Goal: Transaction & Acquisition: Download file/media

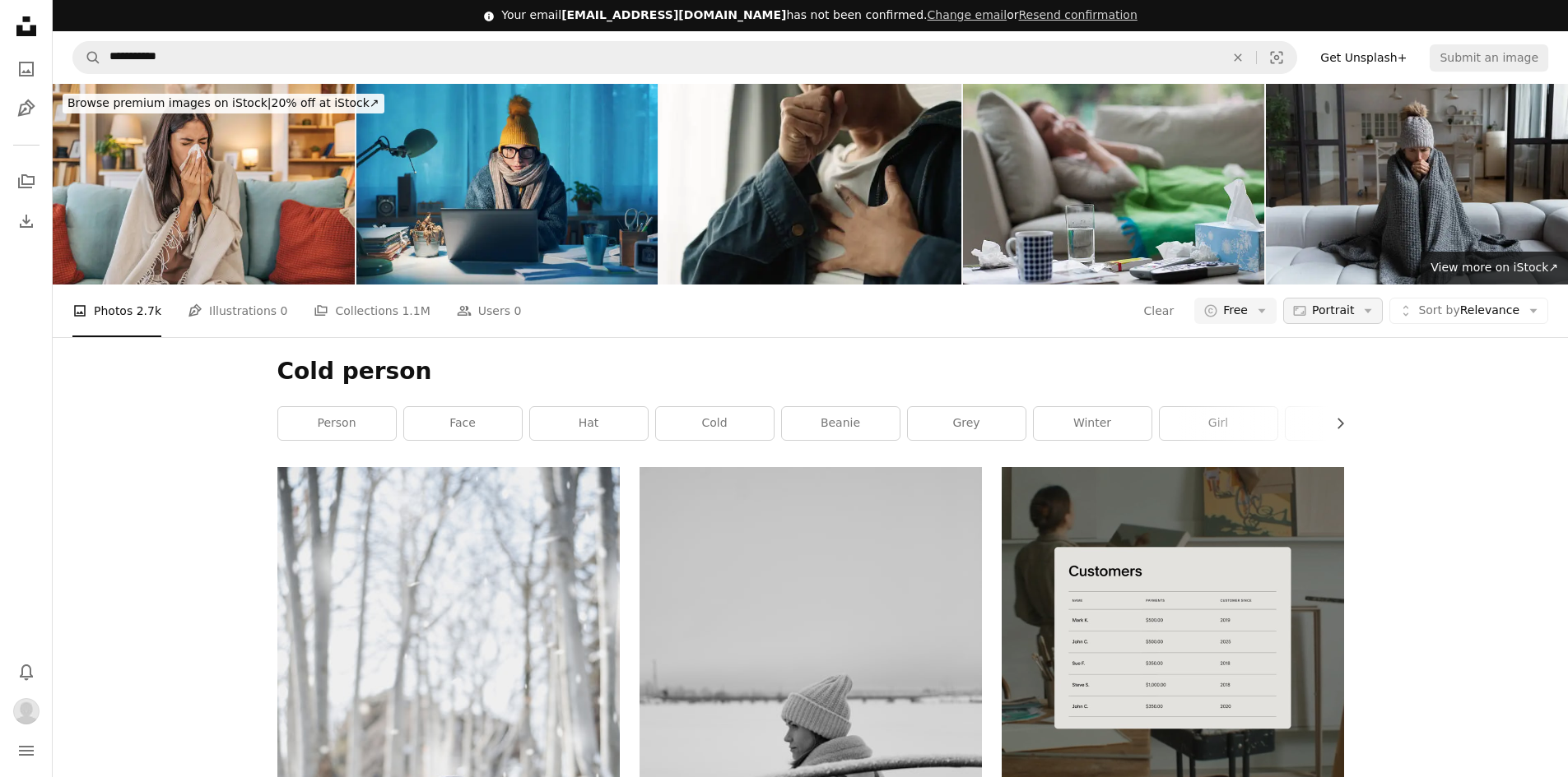
click at [1343, 315] on span "Portrait" at bounding box center [1332, 311] width 42 height 16
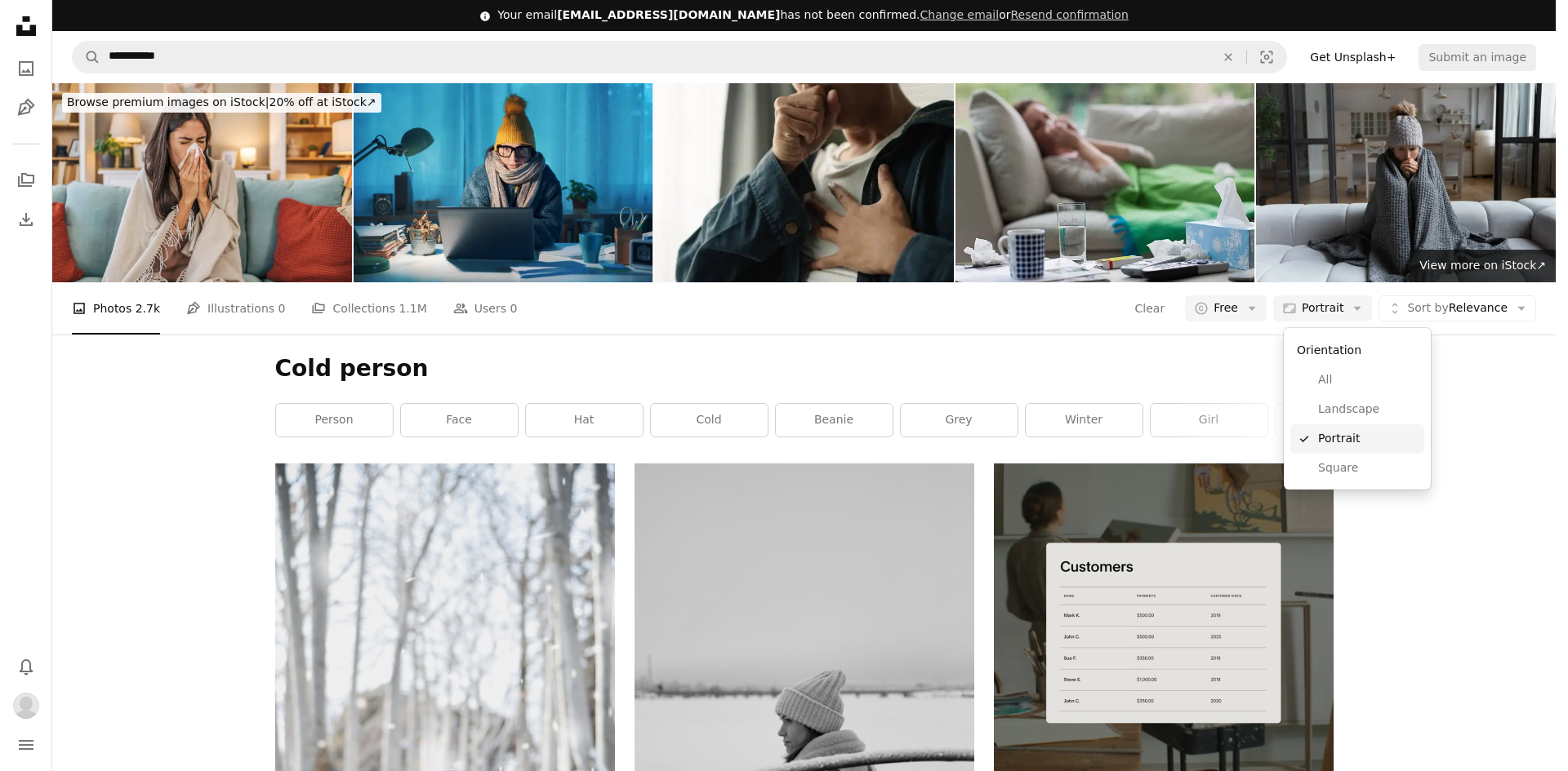
click at [1346, 410] on span "Landscape" at bounding box center [1368, 410] width 100 height 16
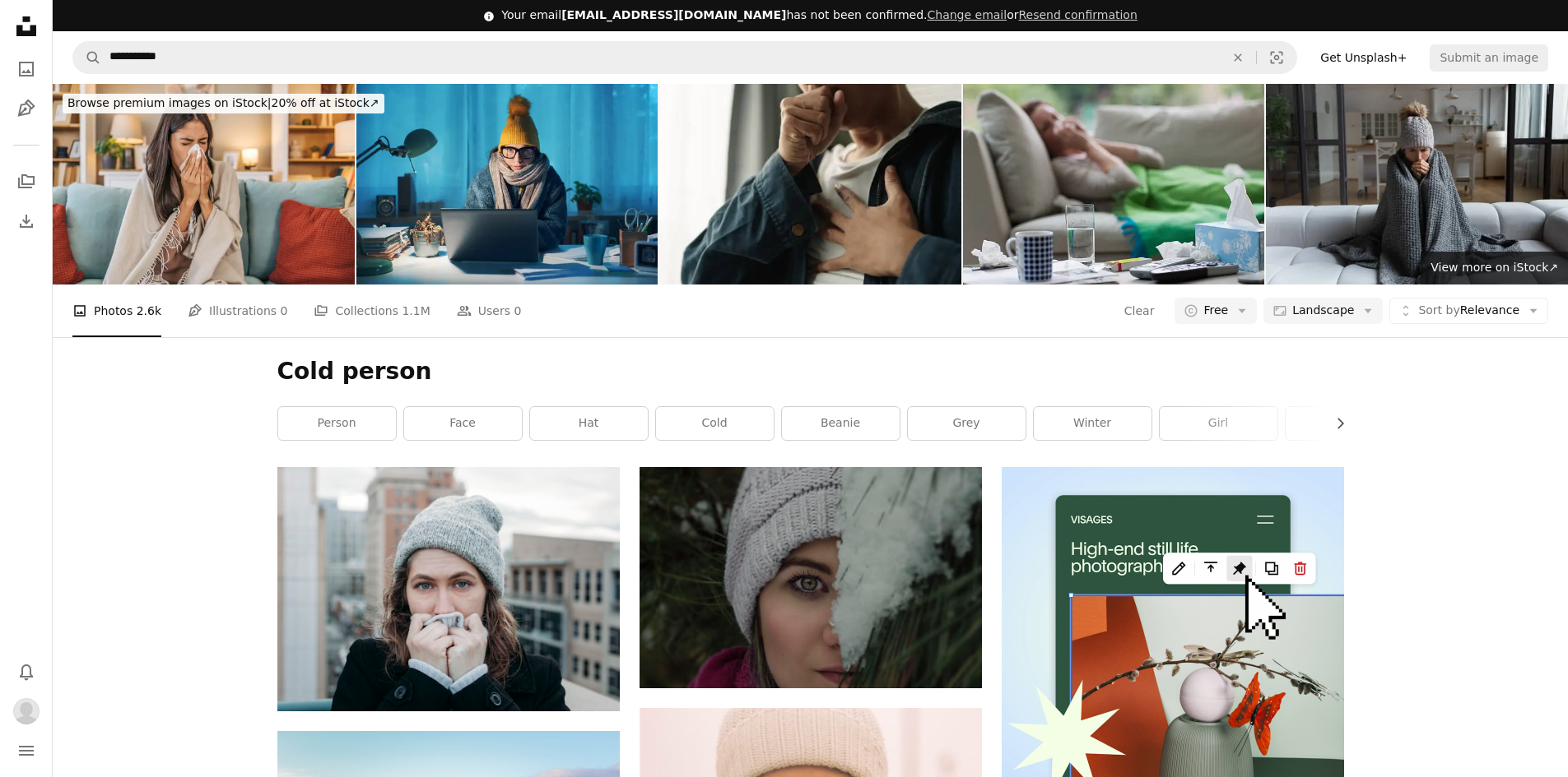
scroll to position [1809, 0]
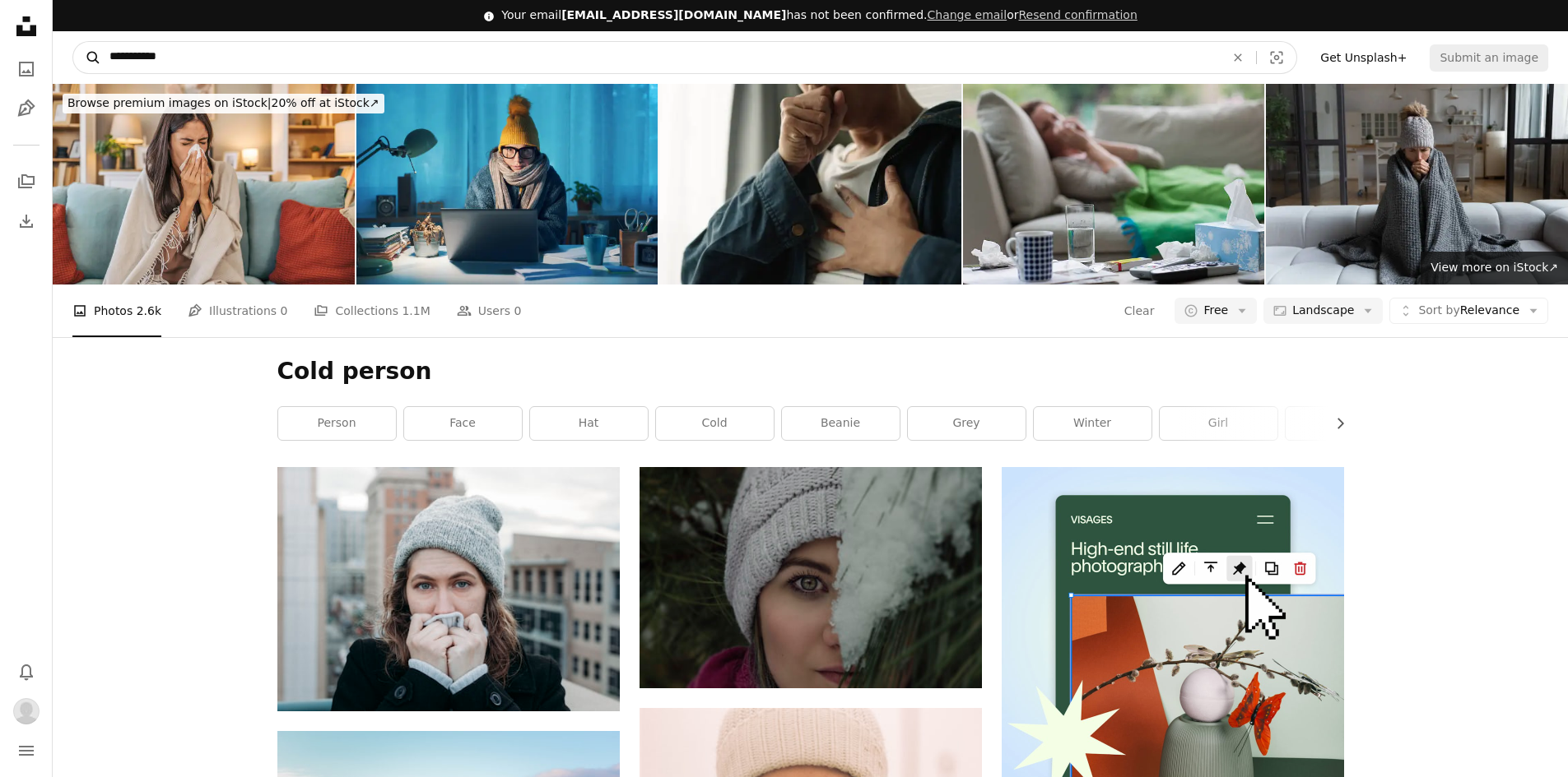
drag, startPoint x: 192, startPoint y: 27, endPoint x: 96, endPoint y: 25, distance: 96.0
click at [96, 41] on form "**********" at bounding box center [684, 58] width 1224 height 33
type input "*********"
click button "A magnifying glass" at bounding box center [87, 58] width 28 height 31
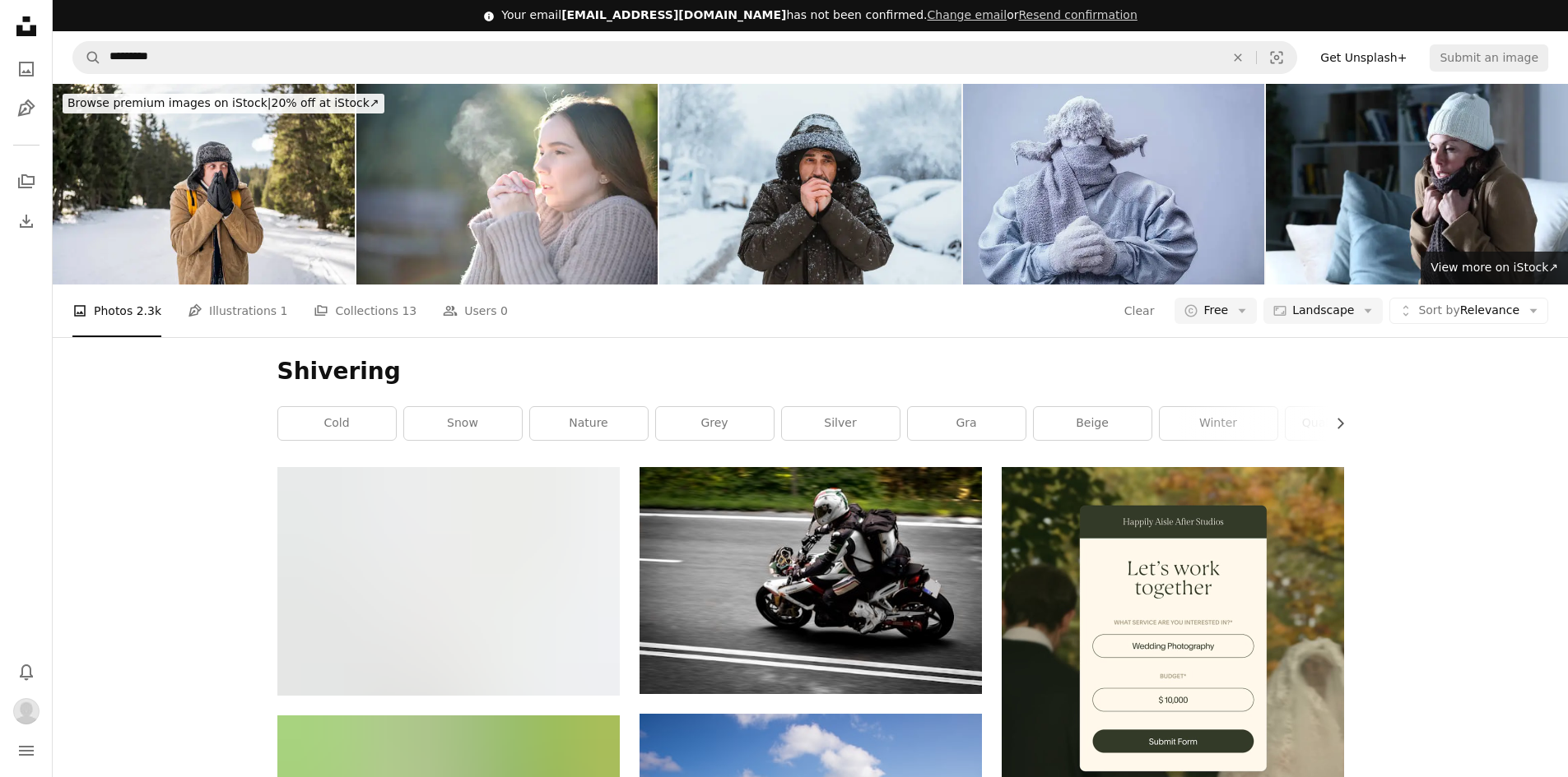
scroll to position [6827, 0]
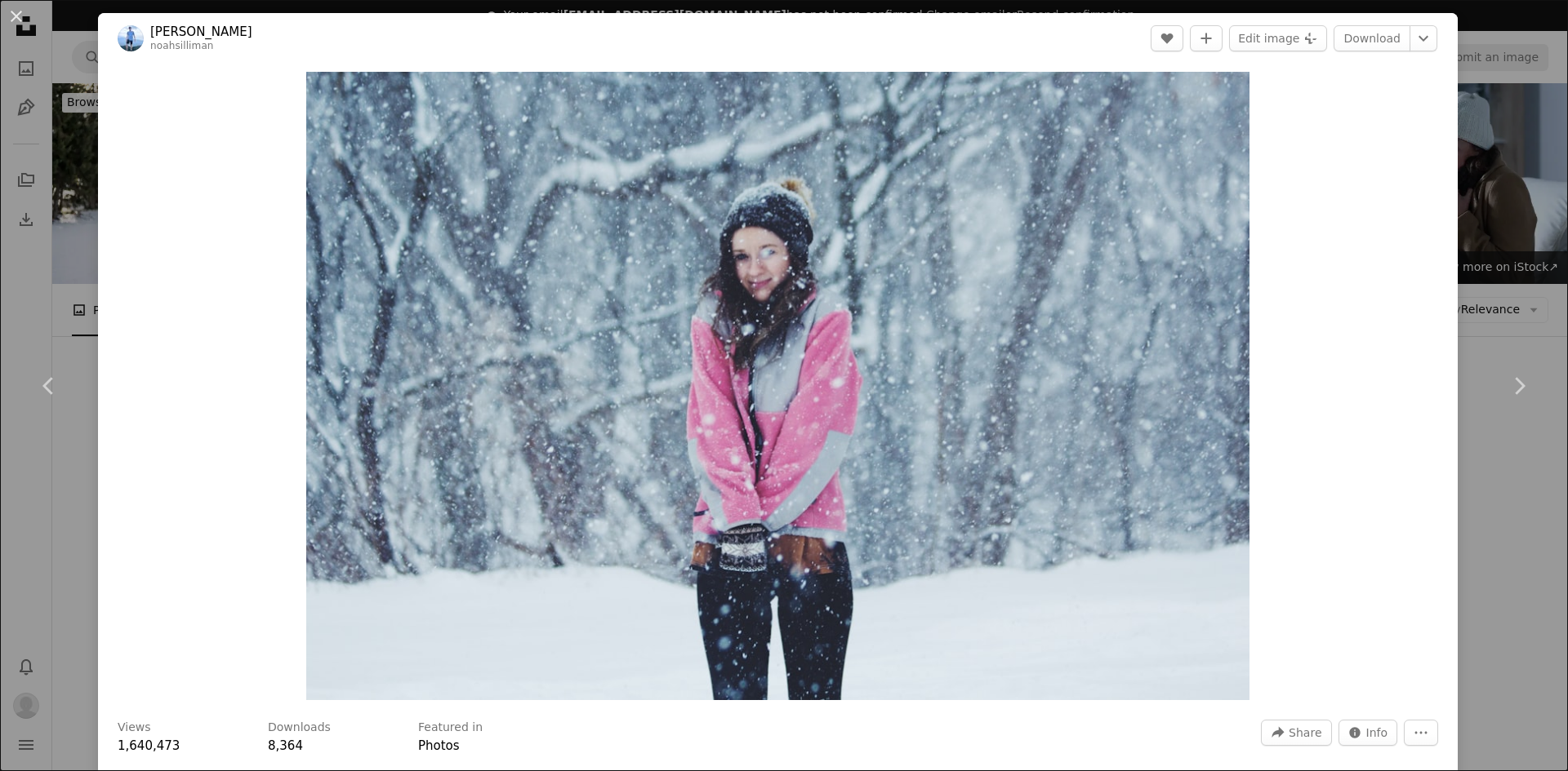
drag, startPoint x: 1473, startPoint y: 192, endPoint x: 922, endPoint y: 519, distance: 640.7
click at [1474, 192] on div "An X shape Chevron left Chevron right [PERSON_NAME] noahsilliman A heart A plus…" at bounding box center [784, 385] width 1568 height 771
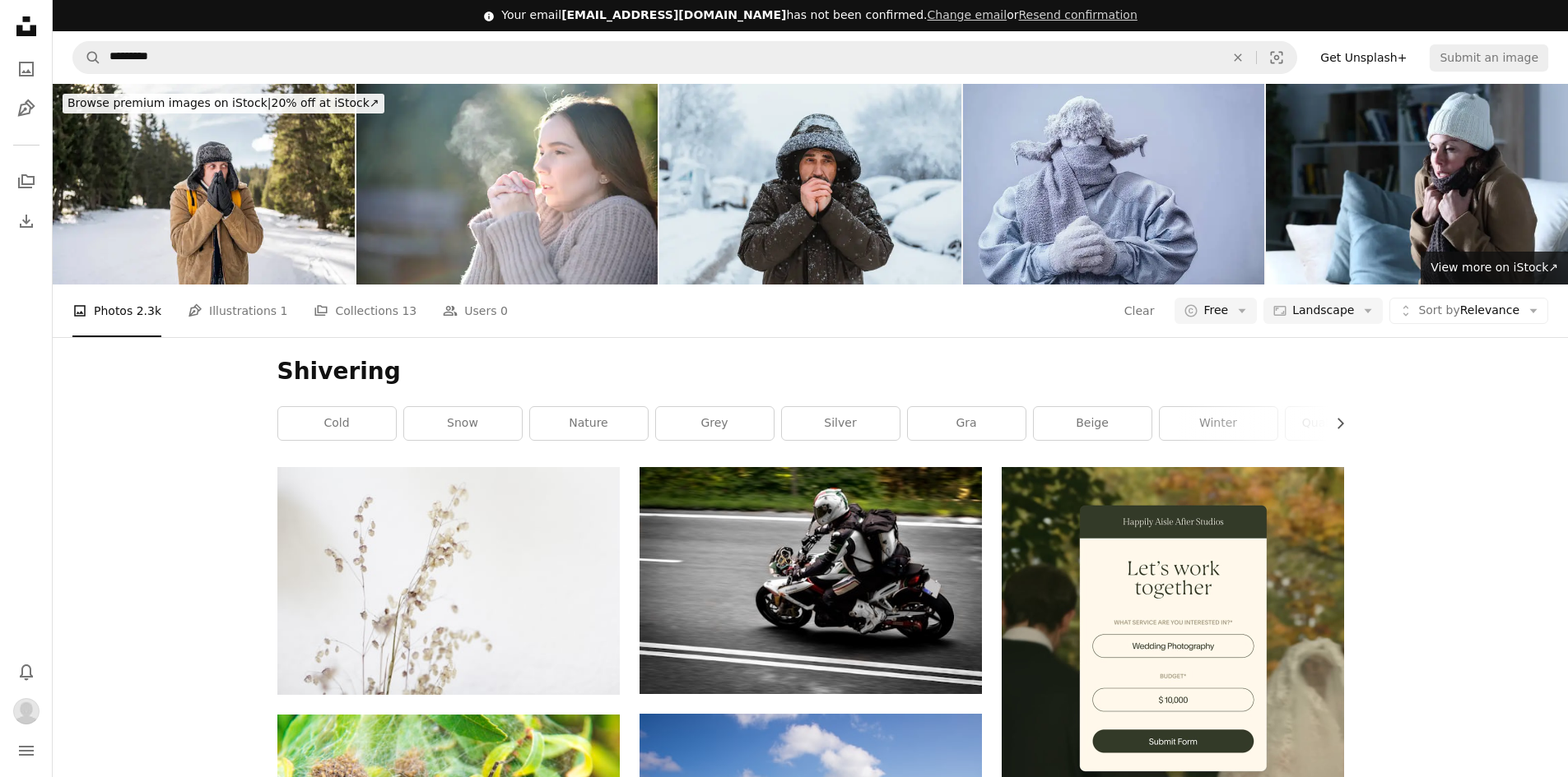
scroll to position [8637, 0]
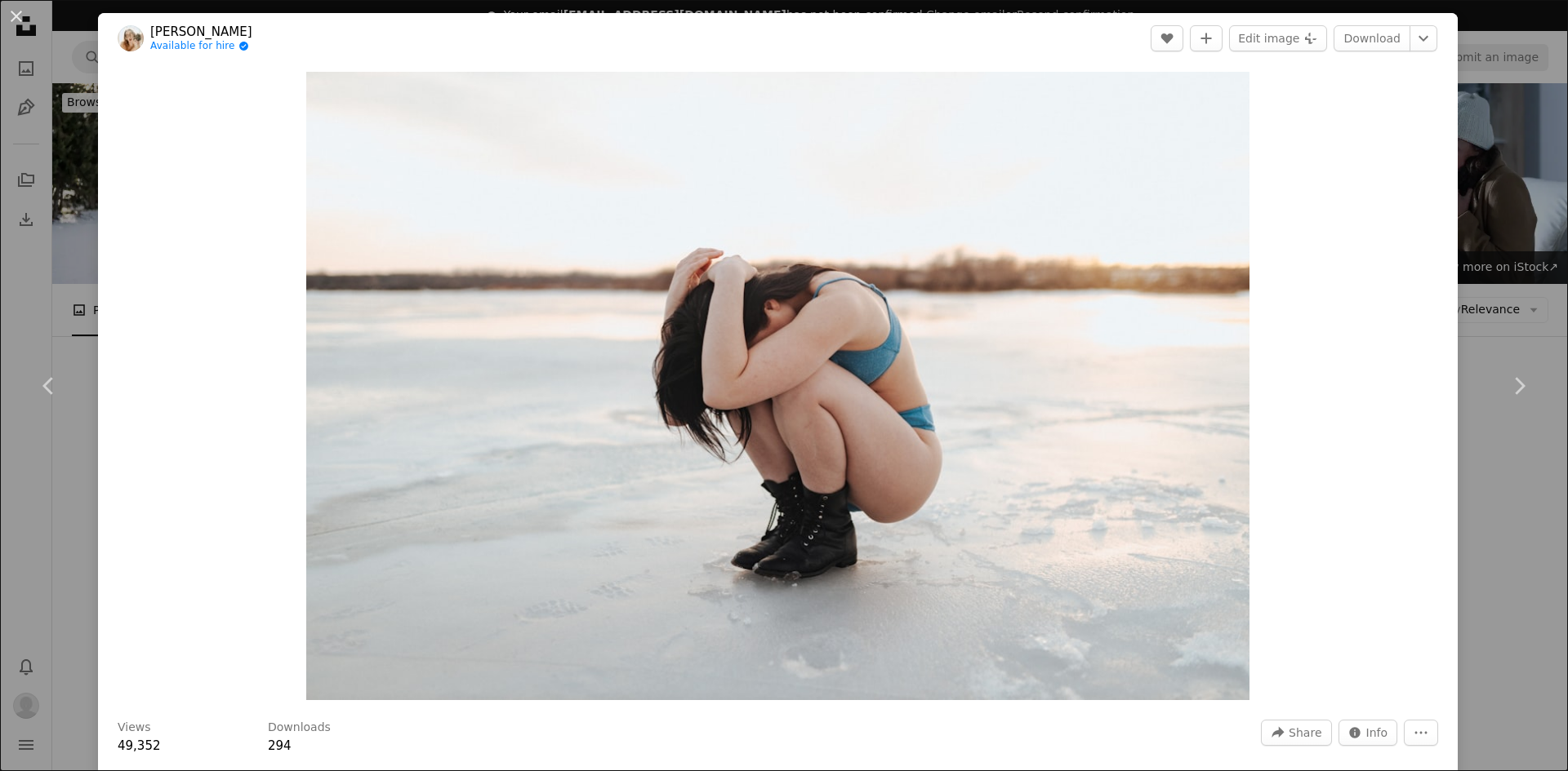
click at [1491, 164] on div "An X shape Chevron left Chevron right [PERSON_NAME] Available for hire A checkm…" at bounding box center [784, 385] width 1568 height 771
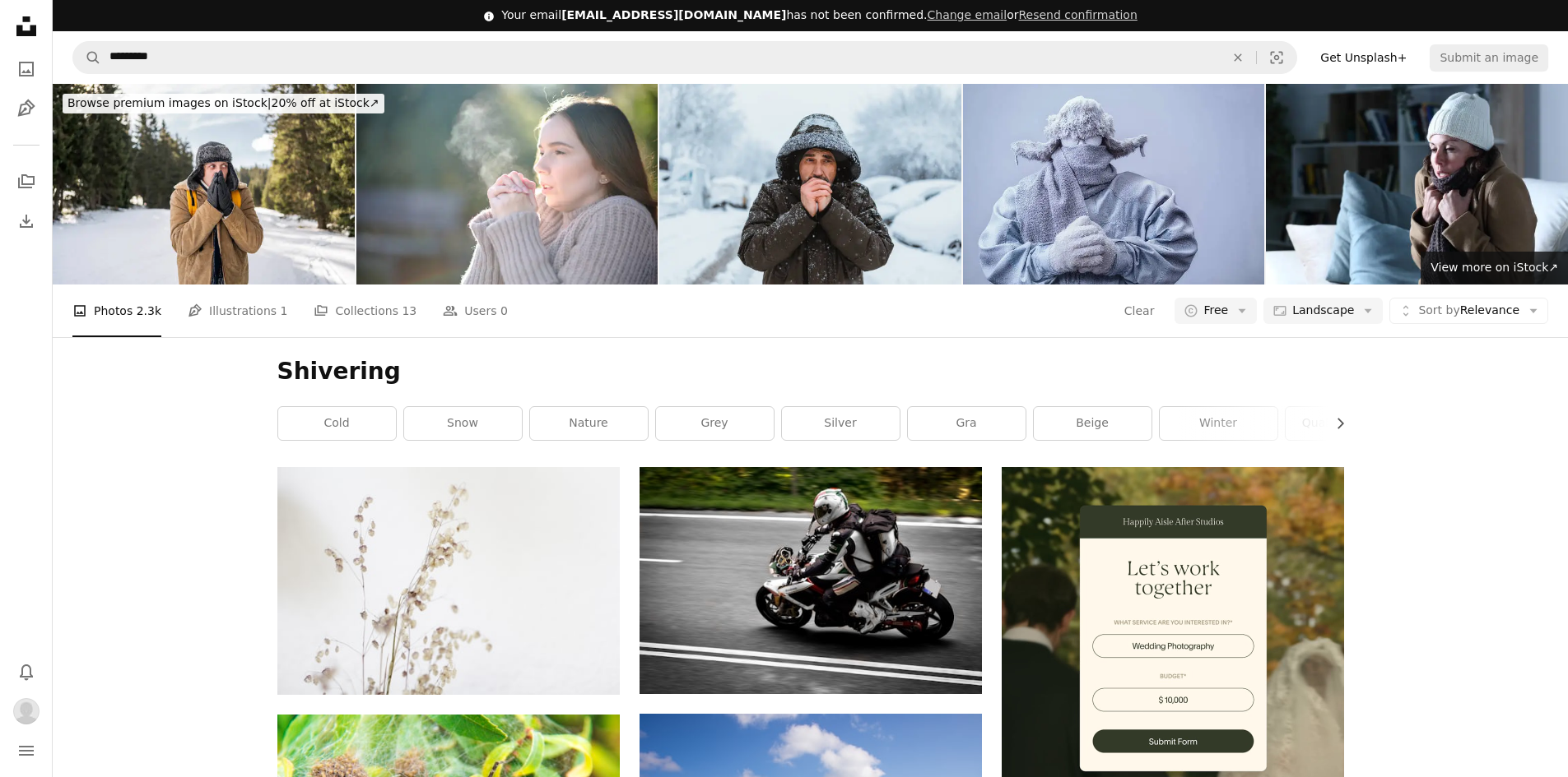
scroll to position [8802, 0]
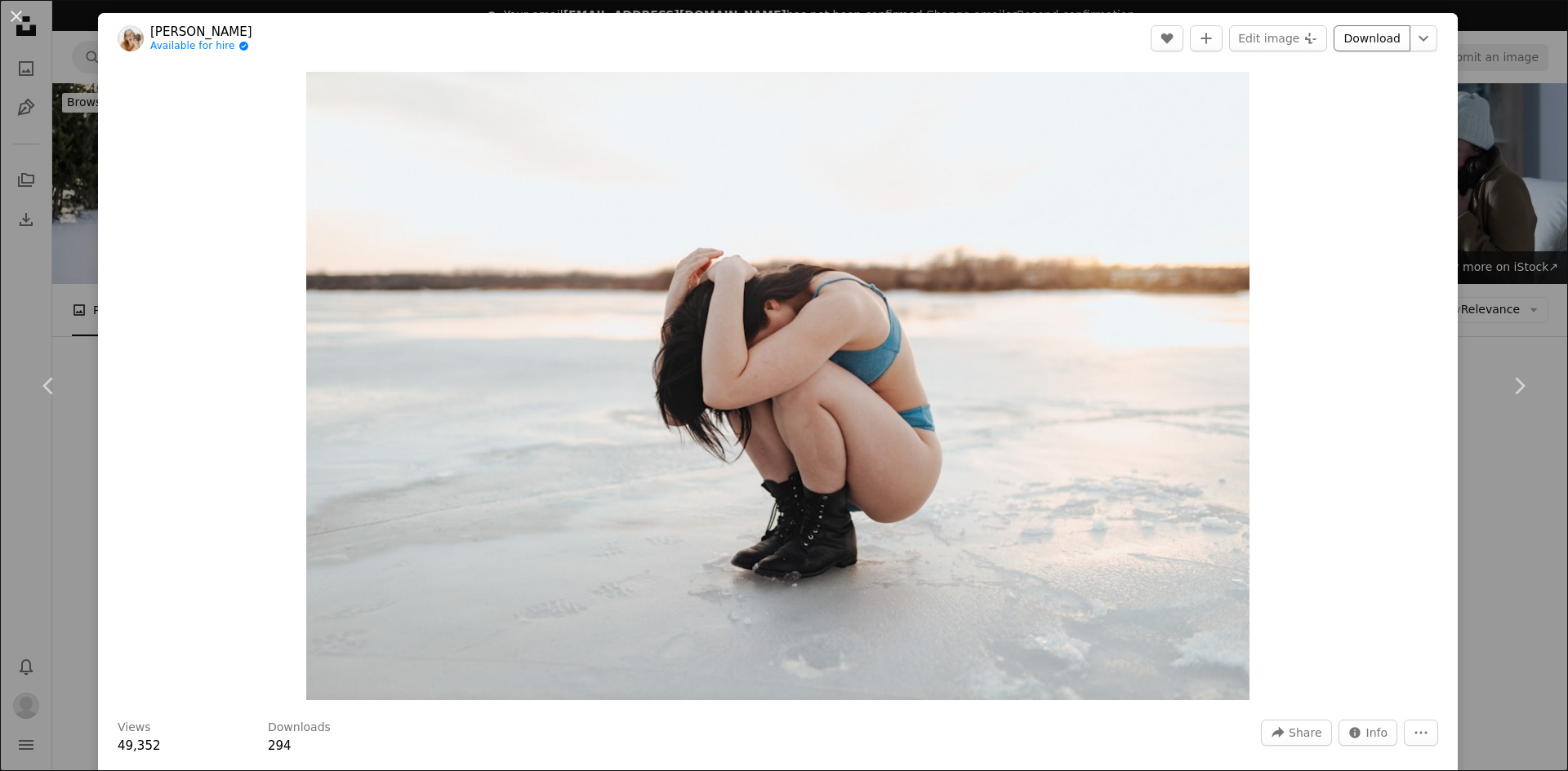
click at [1364, 45] on link "Download" at bounding box center [1372, 38] width 77 height 26
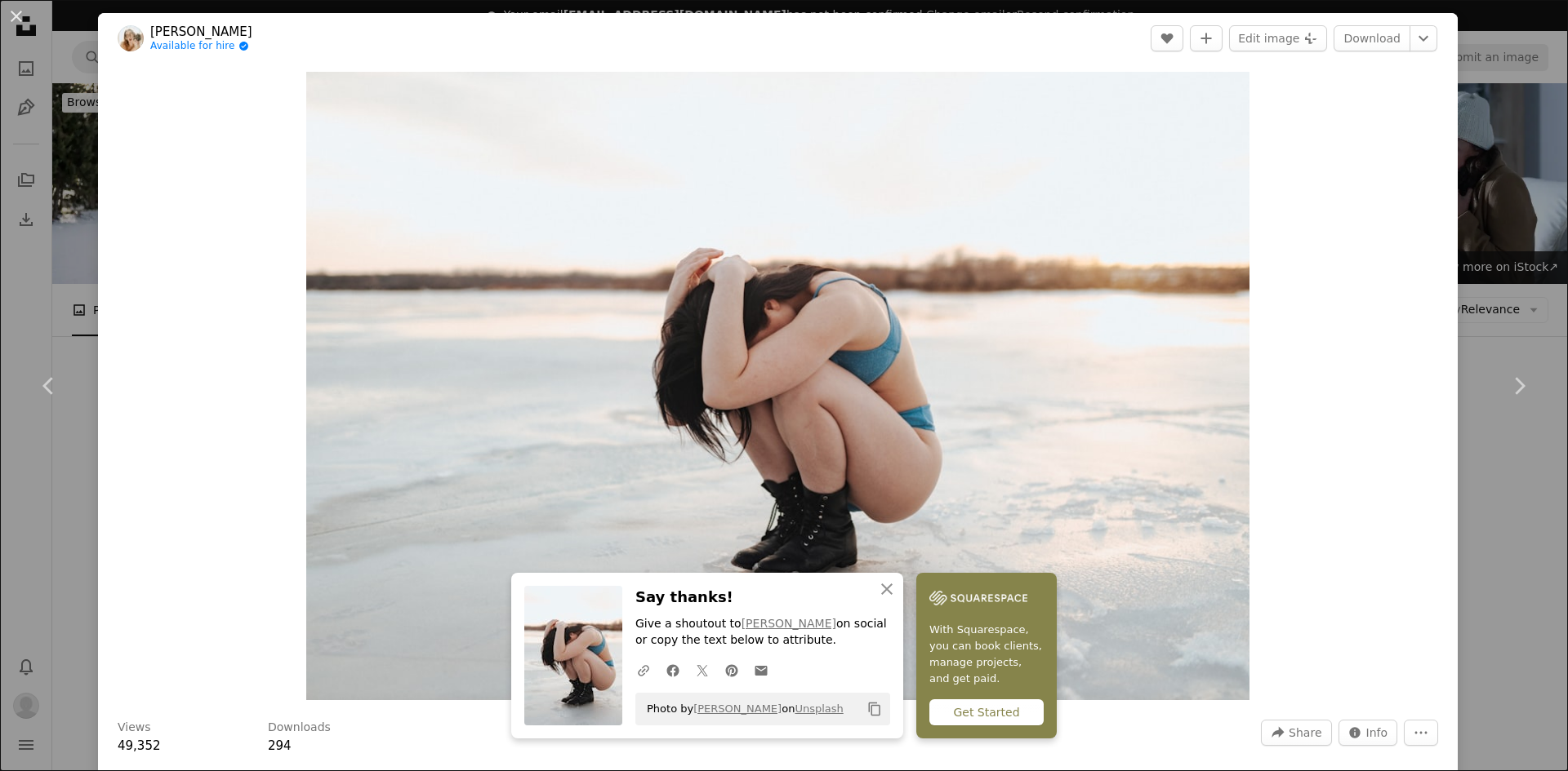
click at [1452, 106] on div "An X shape Chevron left Chevron right [PERSON_NAME] Available for hire A checkm…" at bounding box center [784, 385] width 1568 height 771
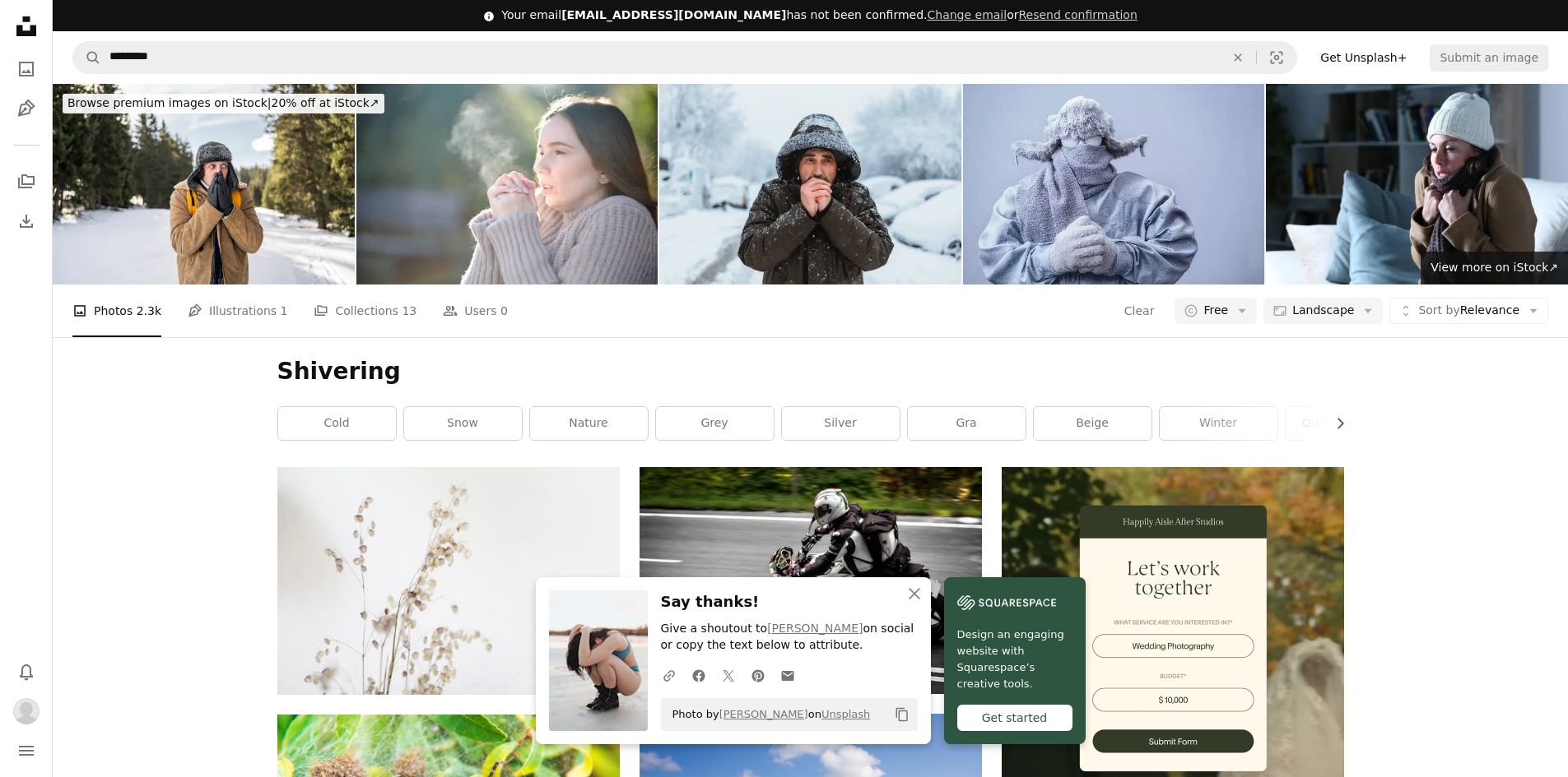
scroll to position [7567, 0]
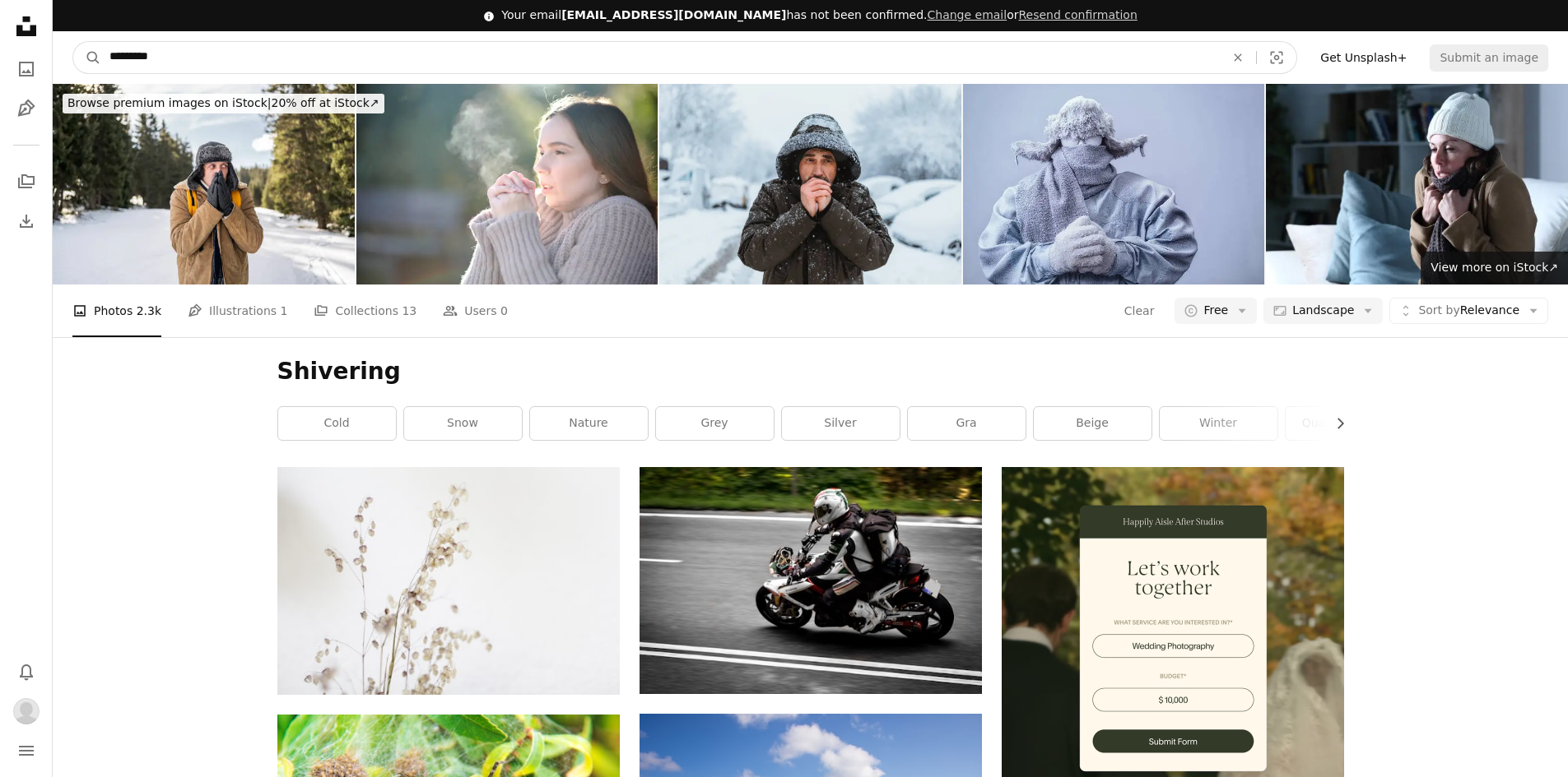
drag, startPoint x: 270, startPoint y: 25, endPoint x: 0, endPoint y: 19, distance: 270.1
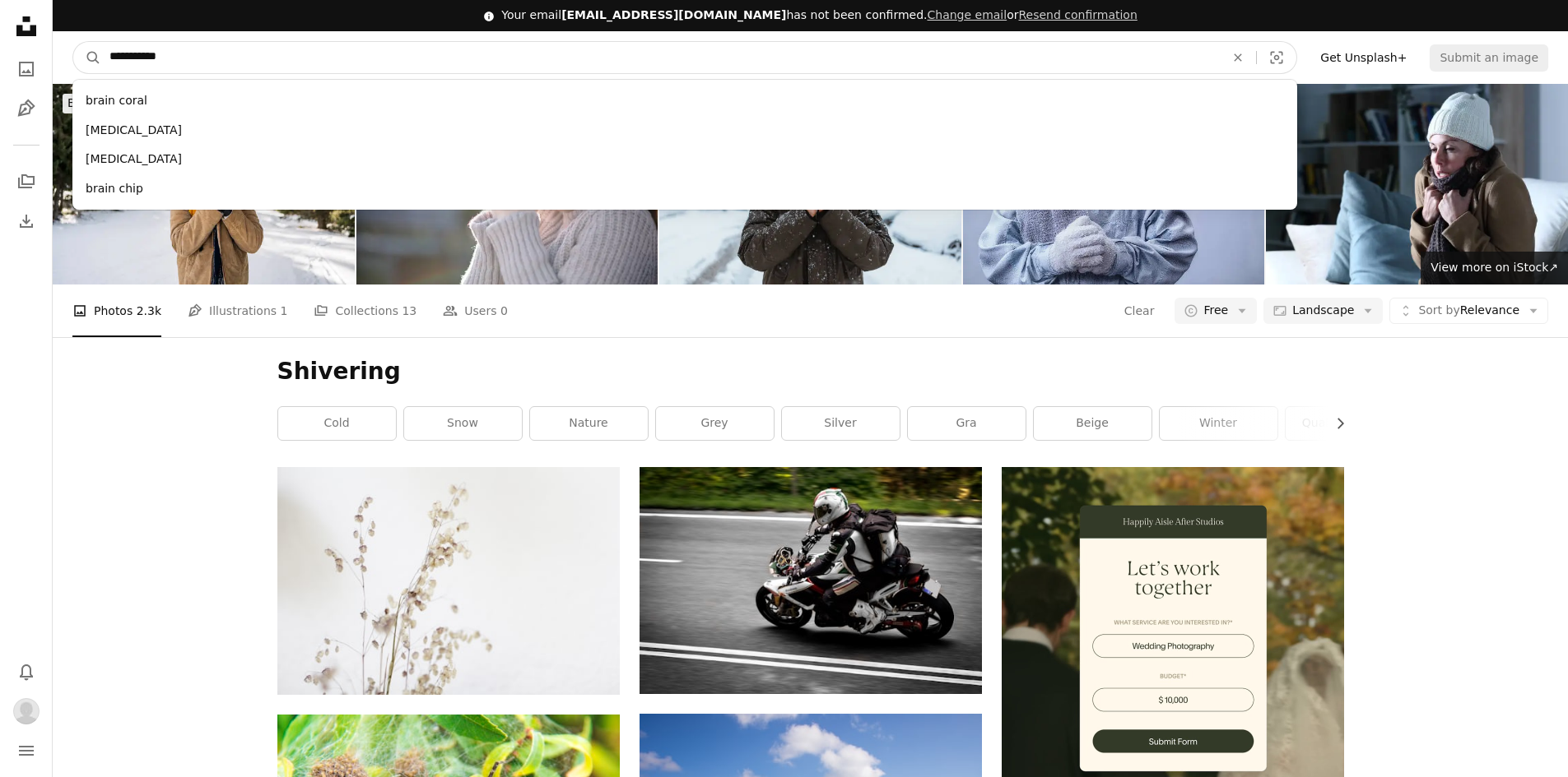
type input "**********"
click button "A magnifying glass" at bounding box center [87, 58] width 28 height 31
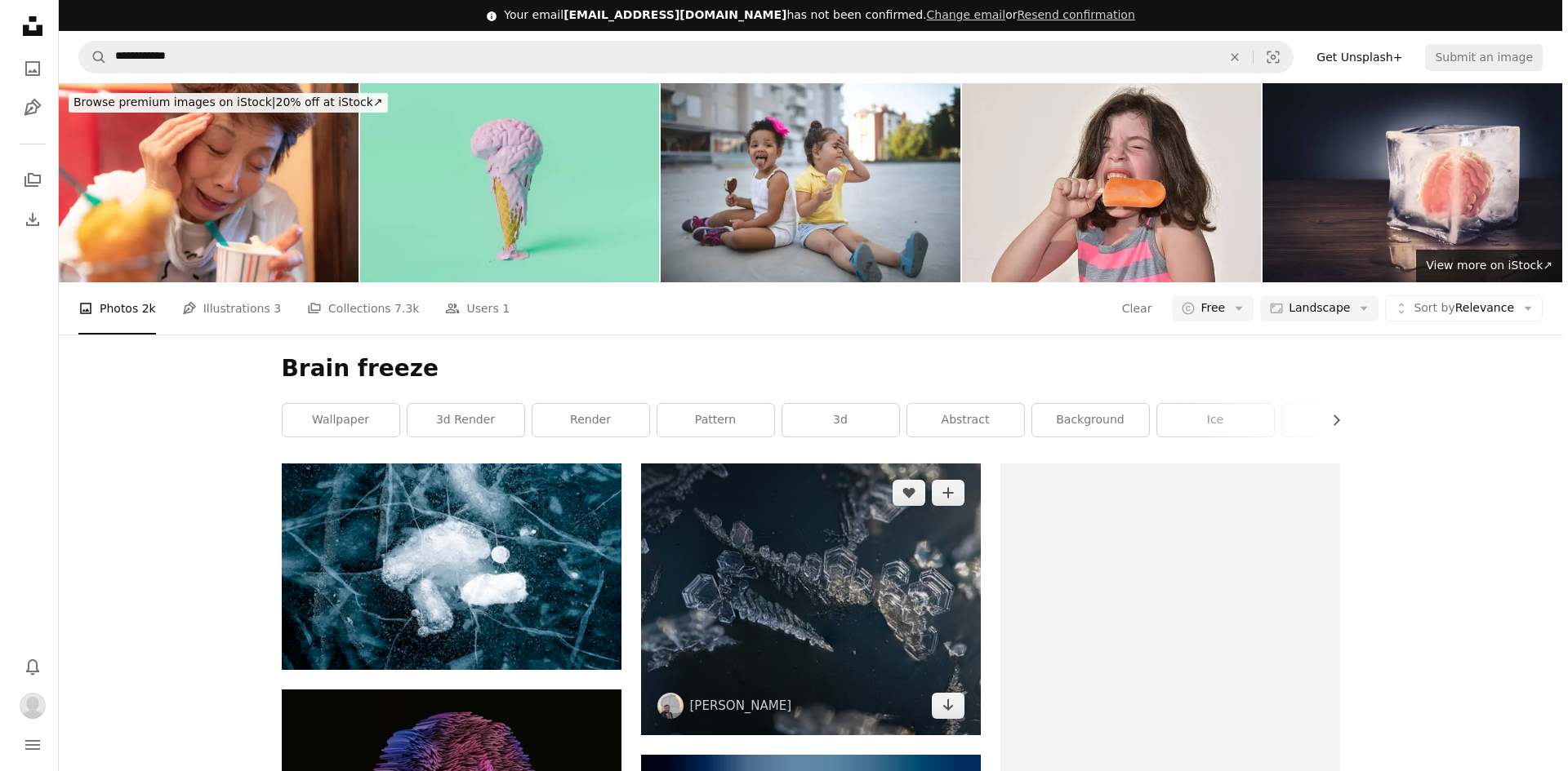
scroll to position [244, 0]
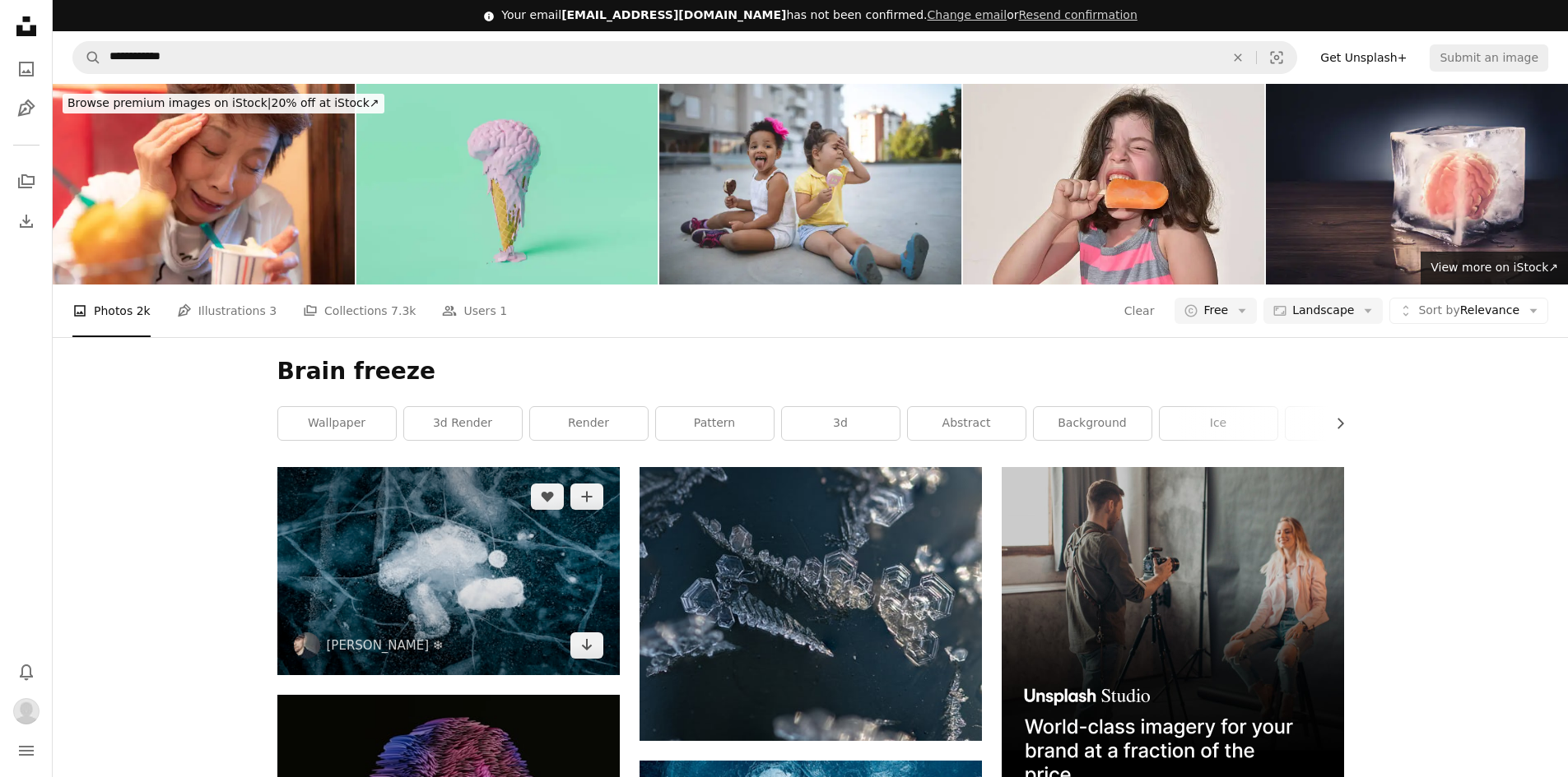
click at [434, 467] on img at bounding box center [448, 571] width 342 height 208
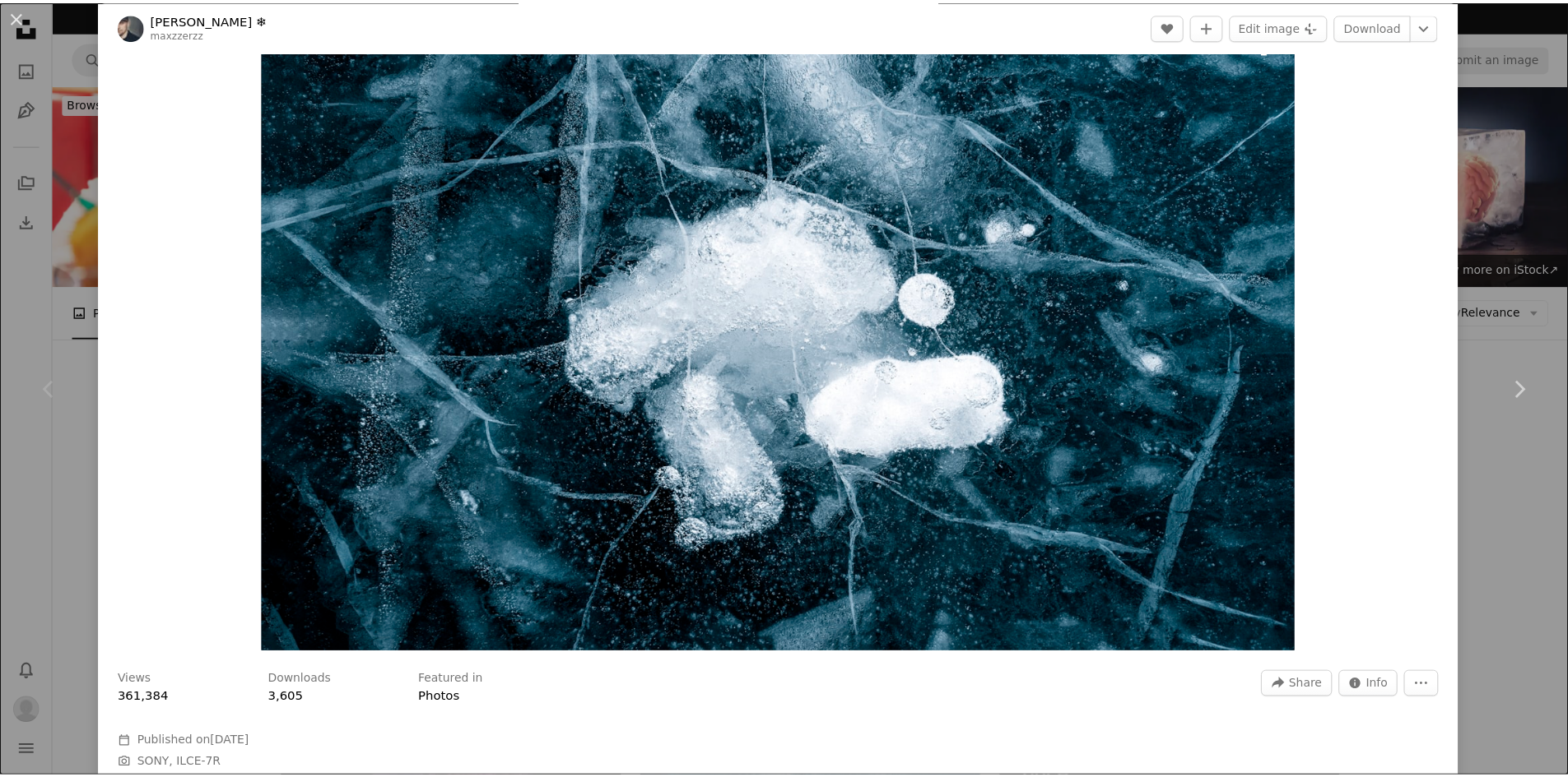
scroll to position [82, 0]
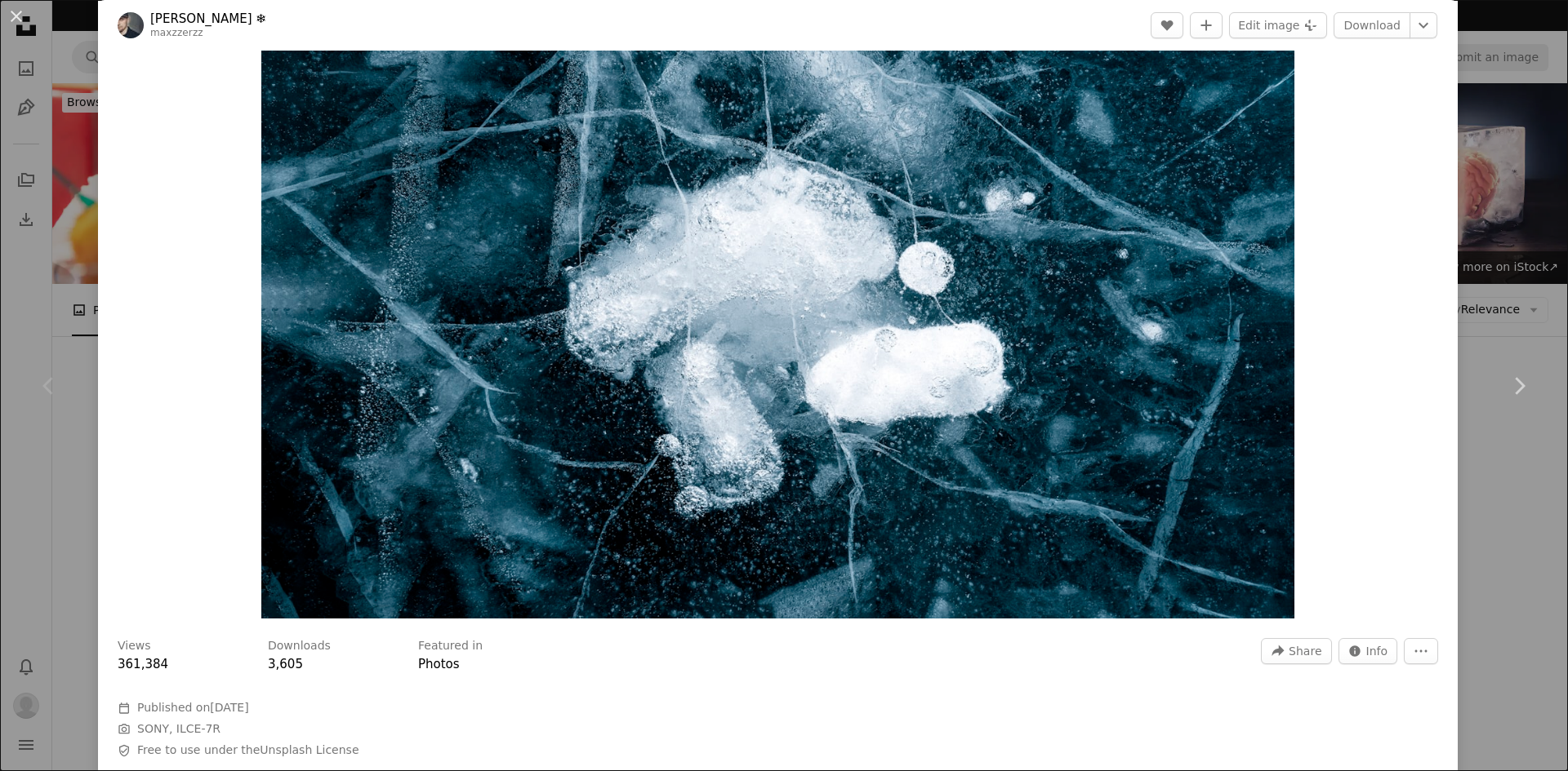
click at [1462, 278] on div "An X shape Chevron left Chevron right Maxim Potkin ❄ maxzzerzz A heart A plus s…" at bounding box center [784, 385] width 1568 height 771
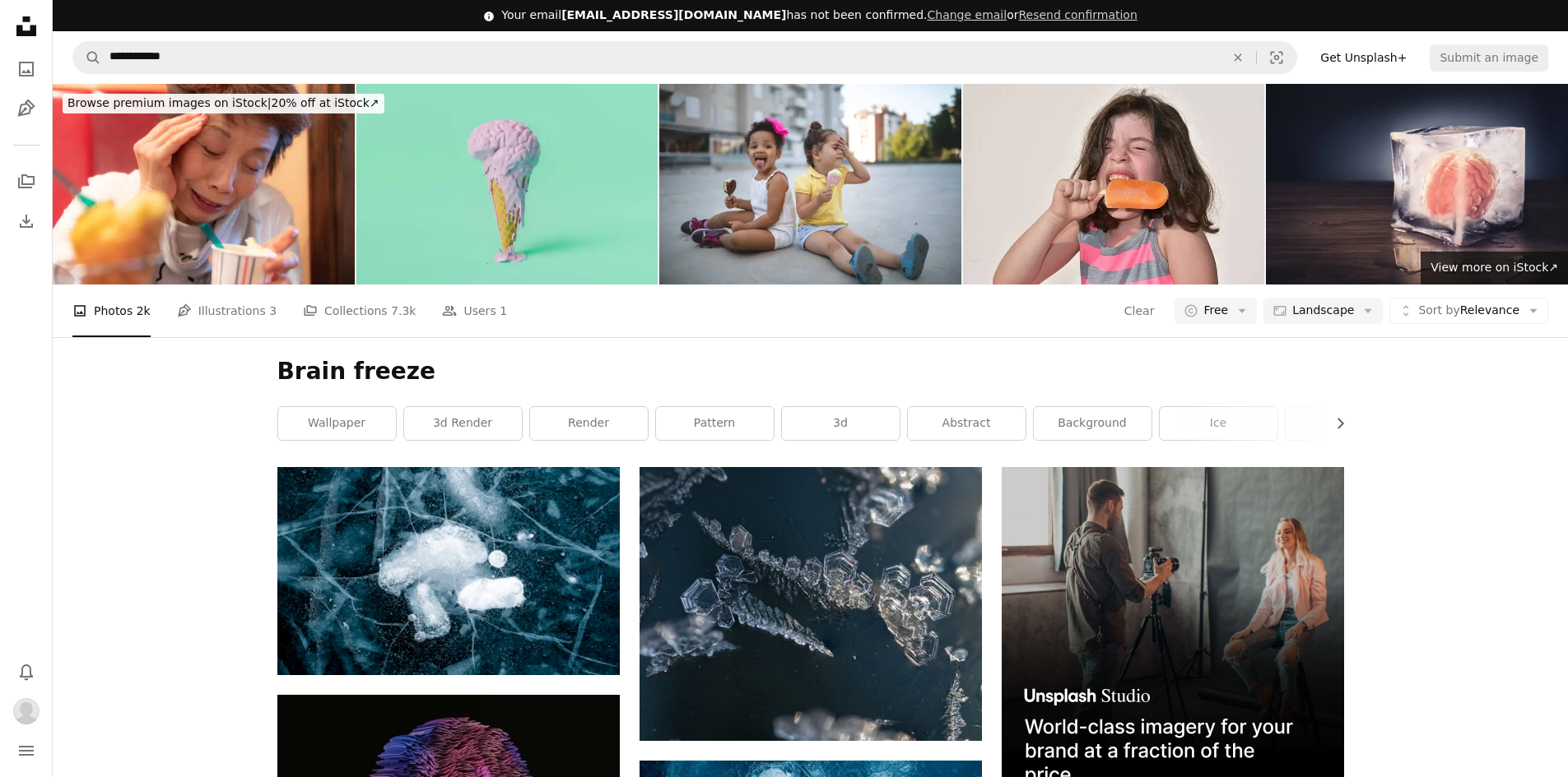
scroll to position [1233, 0]
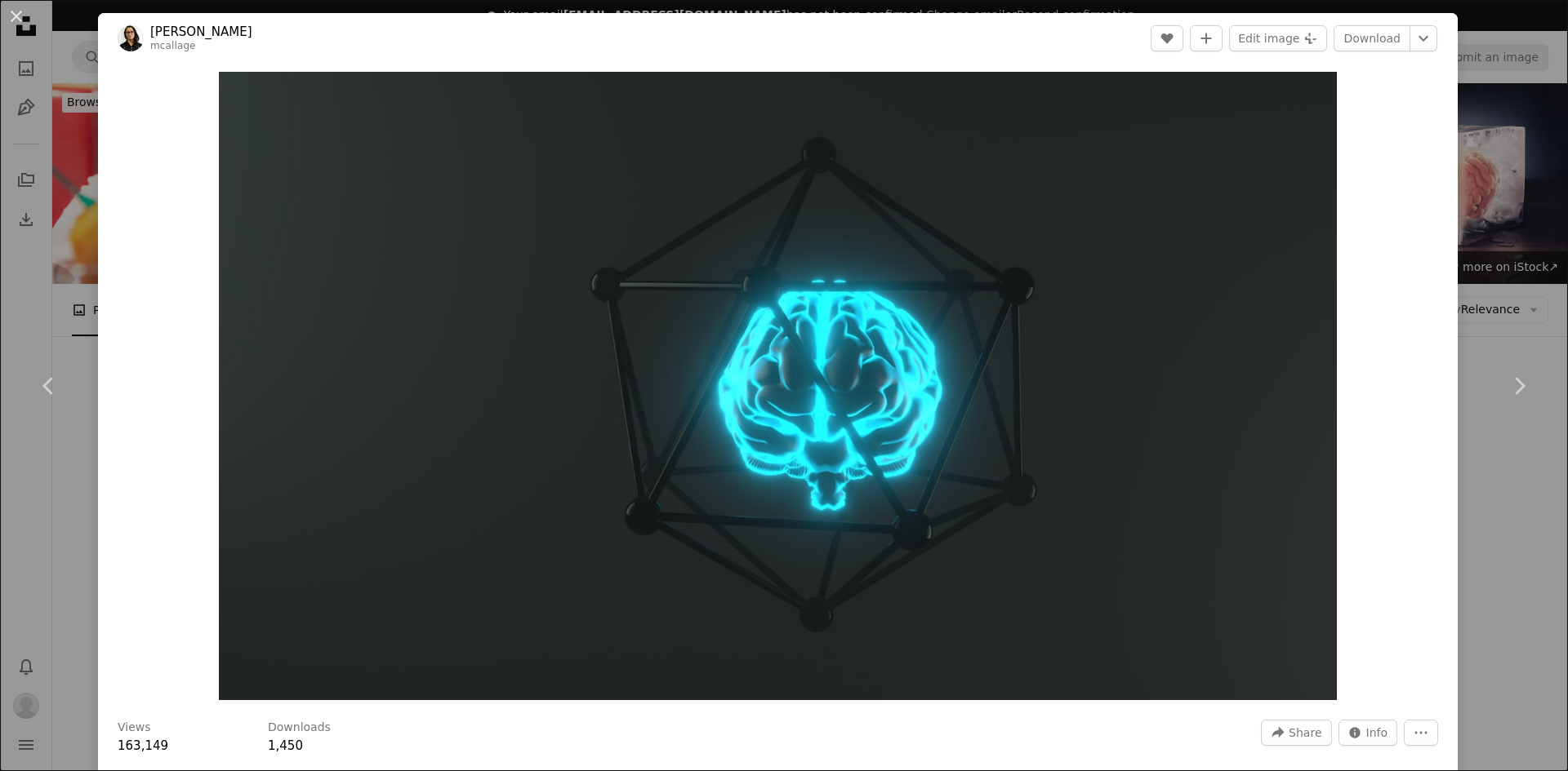
drag, startPoint x: 1500, startPoint y: 261, endPoint x: 1471, endPoint y: 266, distance: 29.4
click at [1499, 262] on div "An X shape Chevron left Chevron right [PERSON_NAME] mcallage A heart A plus sig…" at bounding box center [784, 385] width 1568 height 771
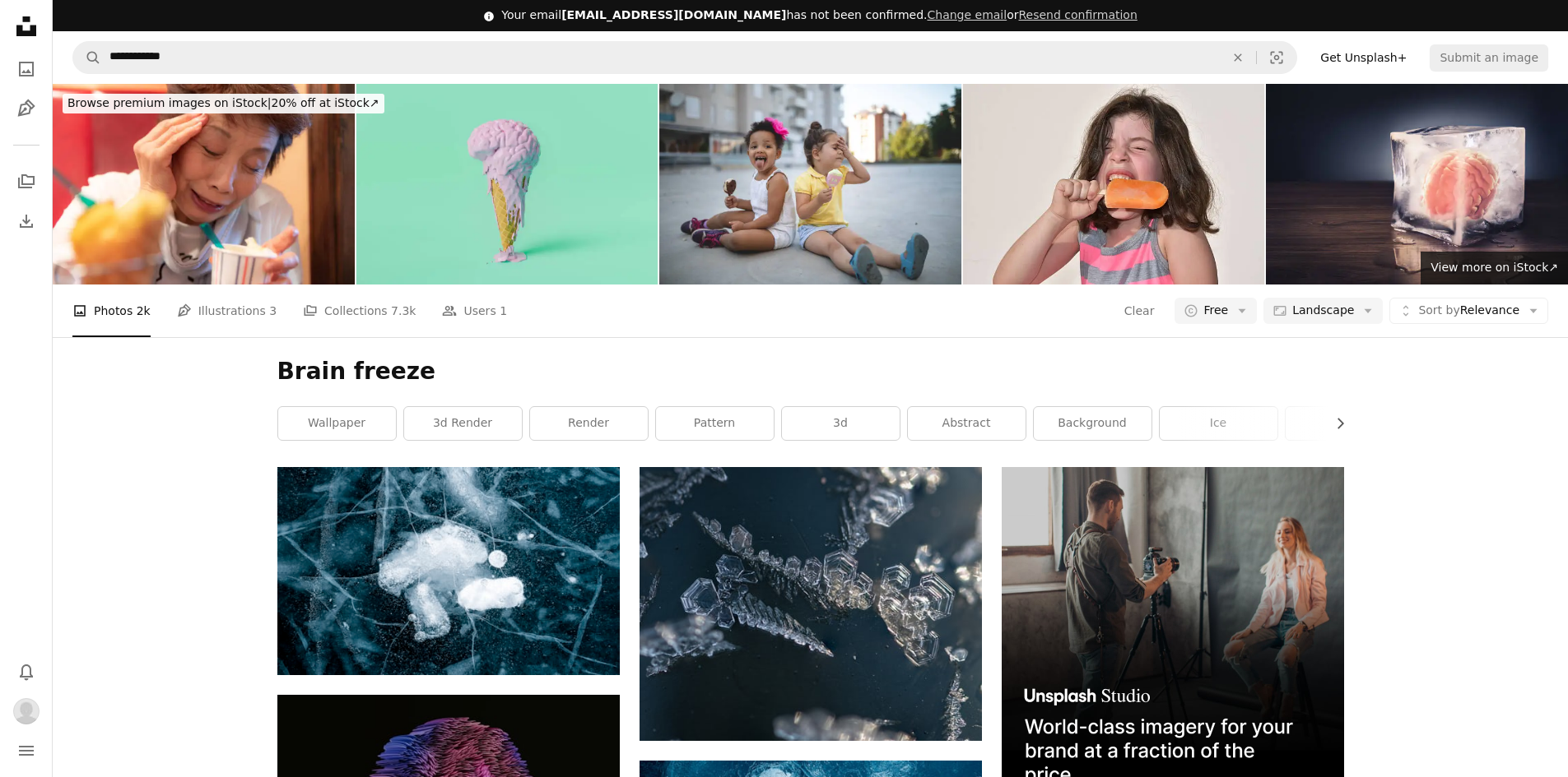
scroll to position [2468, 0]
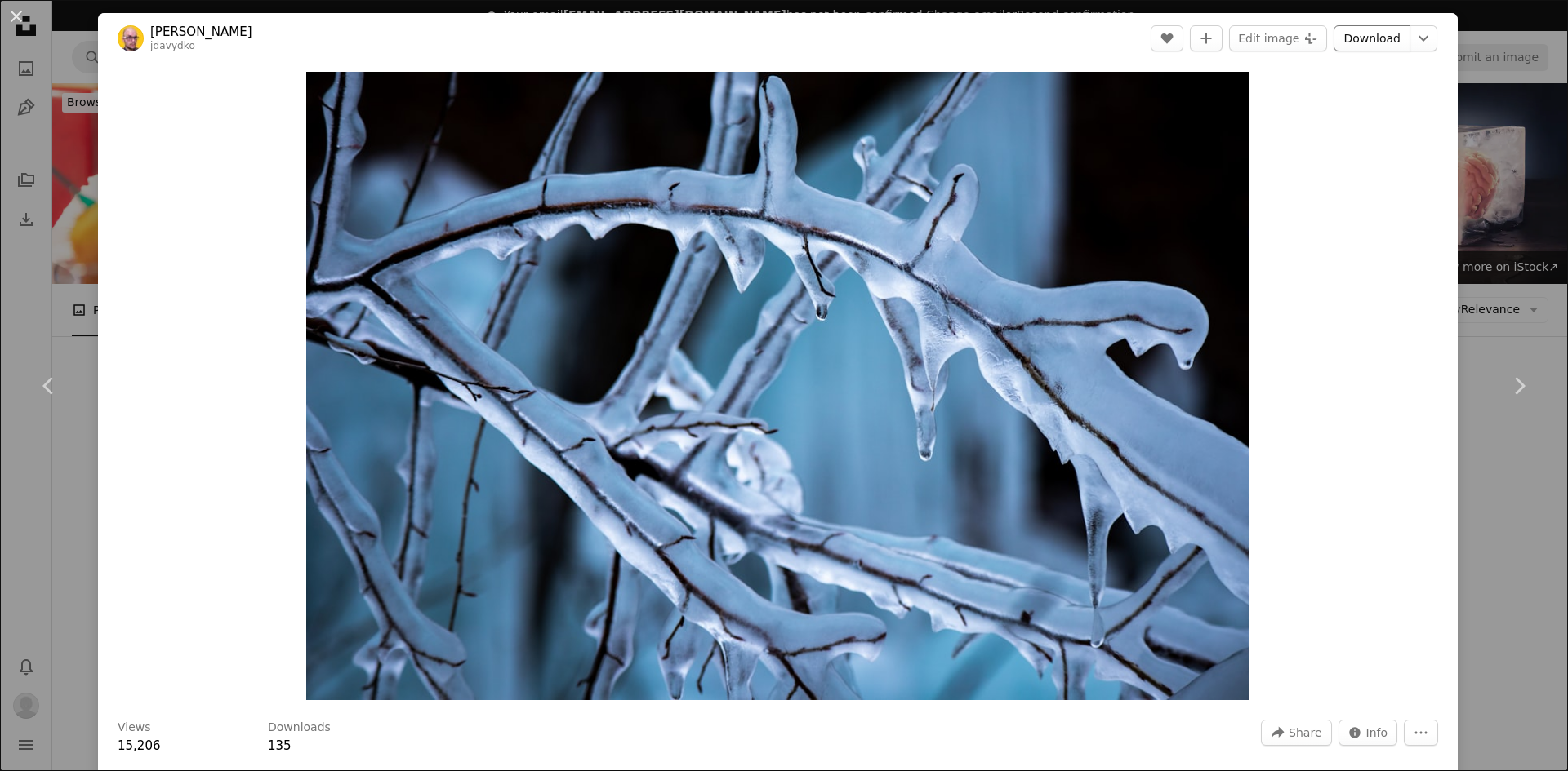
click at [1354, 37] on link "Download" at bounding box center [1372, 38] width 77 height 26
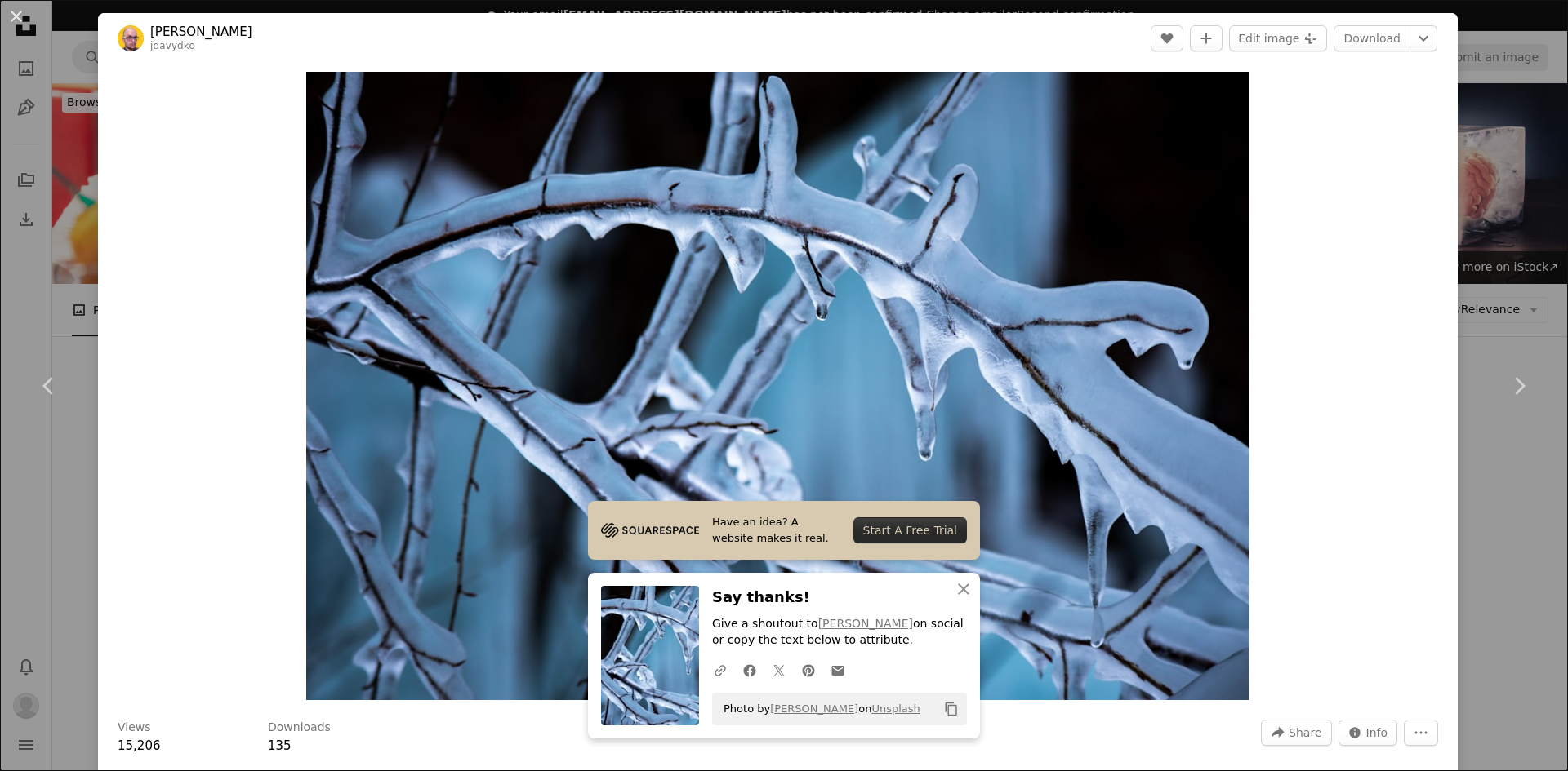
drag, startPoint x: 1480, startPoint y: 232, endPoint x: 871, endPoint y: 110, distance: 621.1
click at [1480, 232] on div "An X shape Chevron left Chevron right Roman Davydko jdavydko A heart A plus sig…" at bounding box center [784, 385] width 1568 height 771
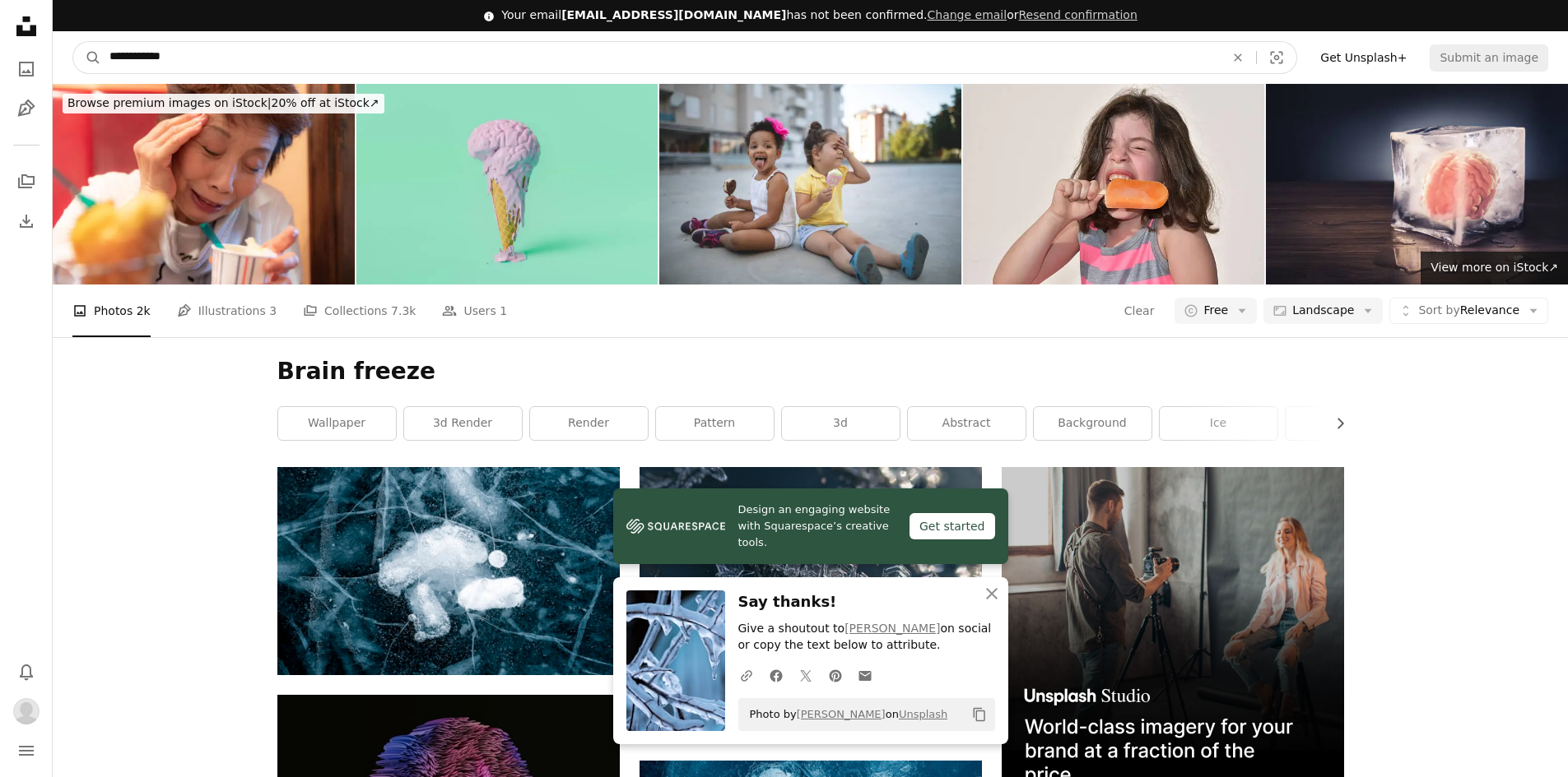
drag, startPoint x: 134, startPoint y: 27, endPoint x: 493, endPoint y: 31, distance: 359.0
click at [492, 42] on input "**********" at bounding box center [660, 58] width 1119 height 31
type input "*****"
click button "A magnifying glass" at bounding box center [87, 58] width 28 height 31
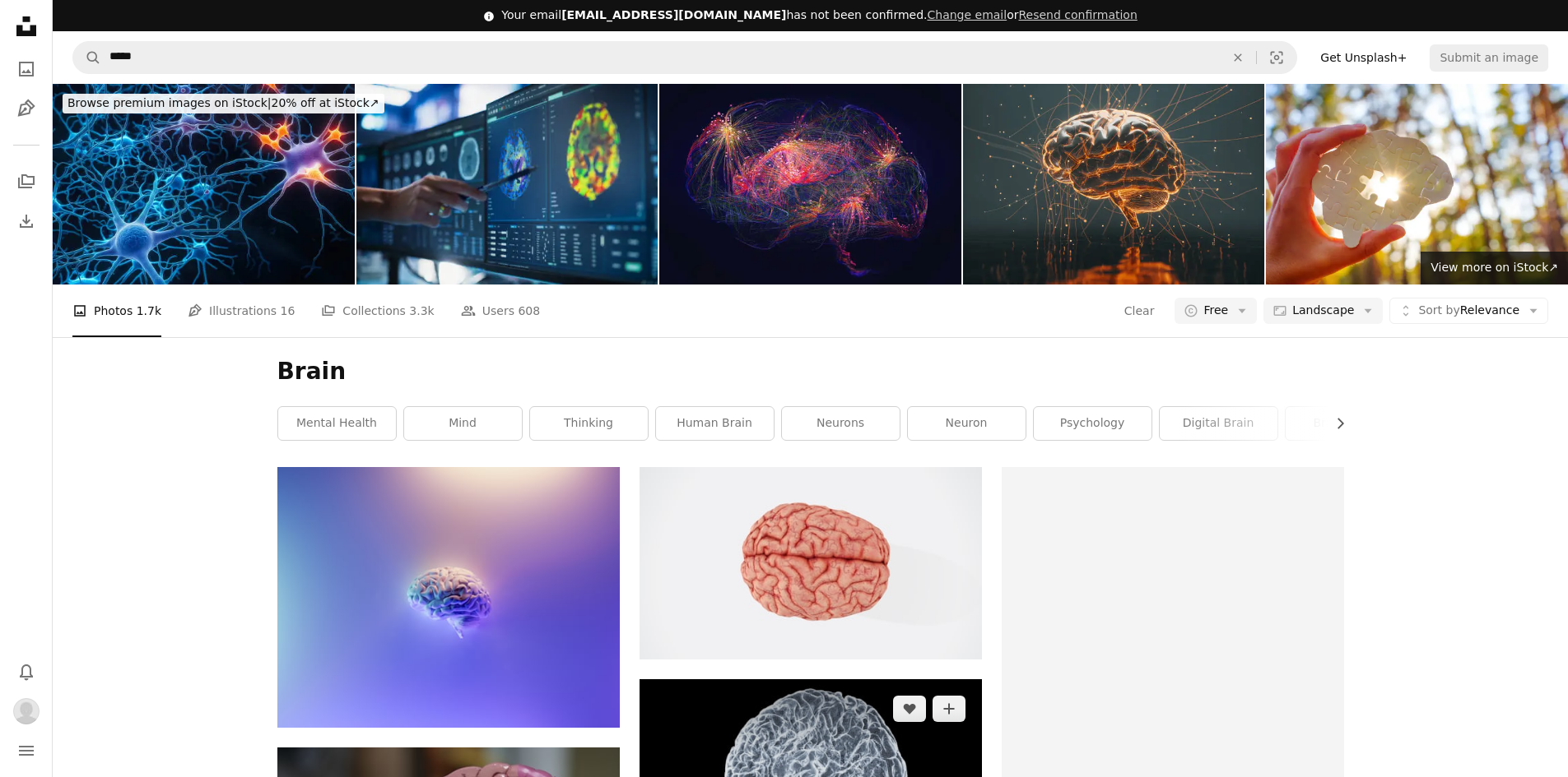
scroll to position [494, 0]
click at [816, 680] on img at bounding box center [810, 776] width 342 height 193
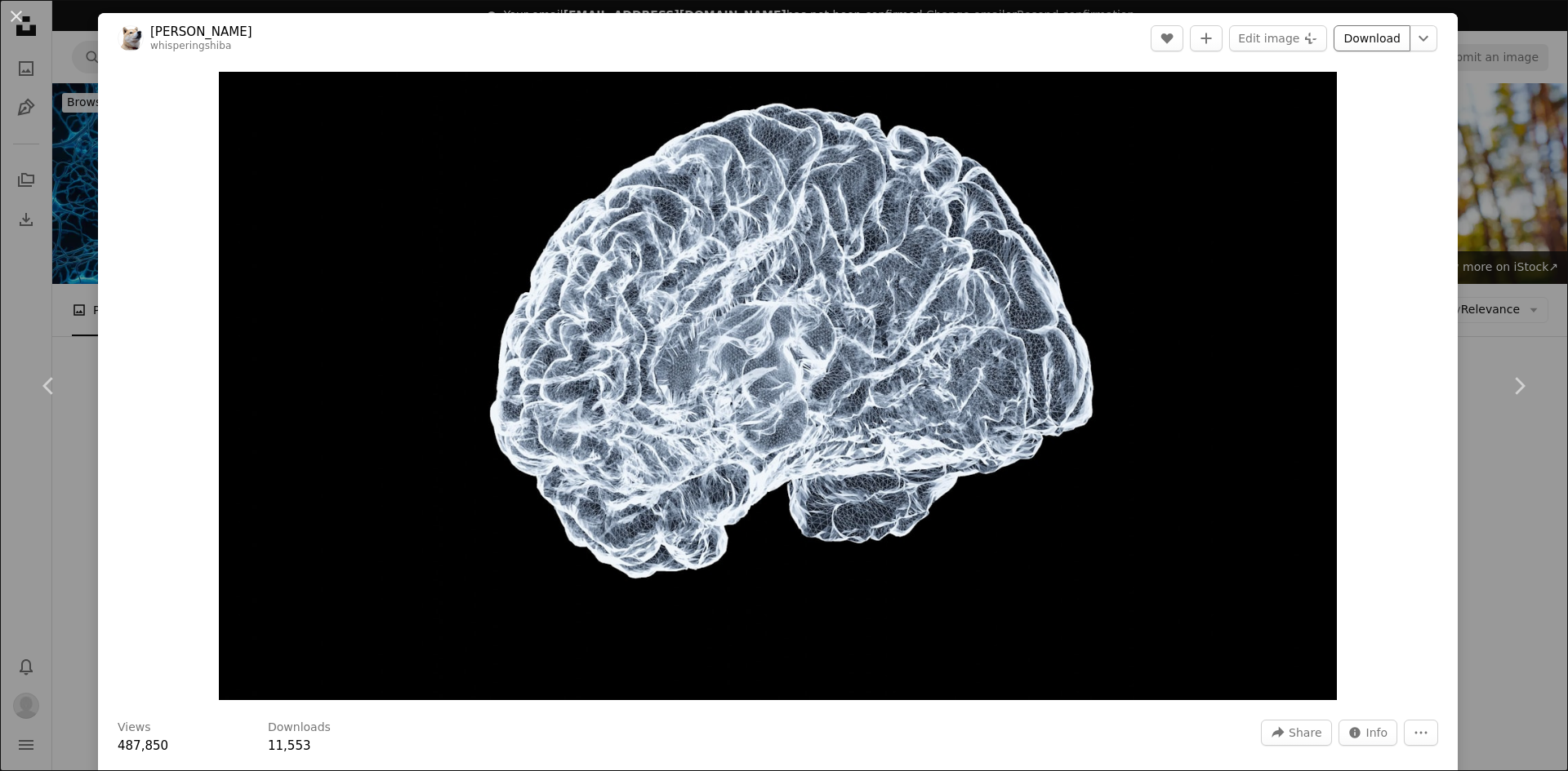
click at [1357, 37] on link "Download" at bounding box center [1372, 38] width 77 height 26
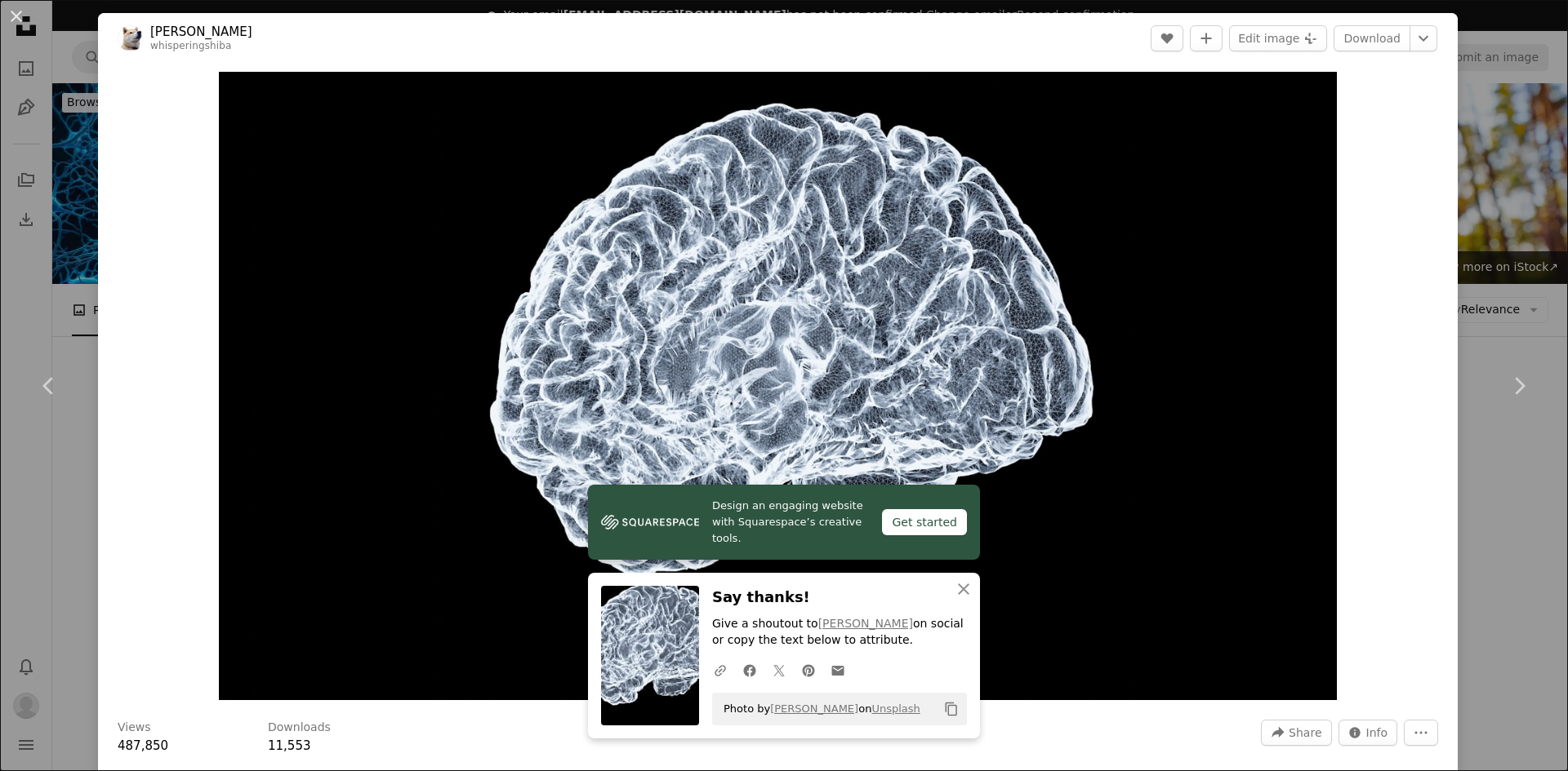
click at [1458, 186] on div "An X shape Chevron left Chevron right [PERSON_NAME] whisperingshiba A heart A p…" at bounding box center [784, 385] width 1568 height 771
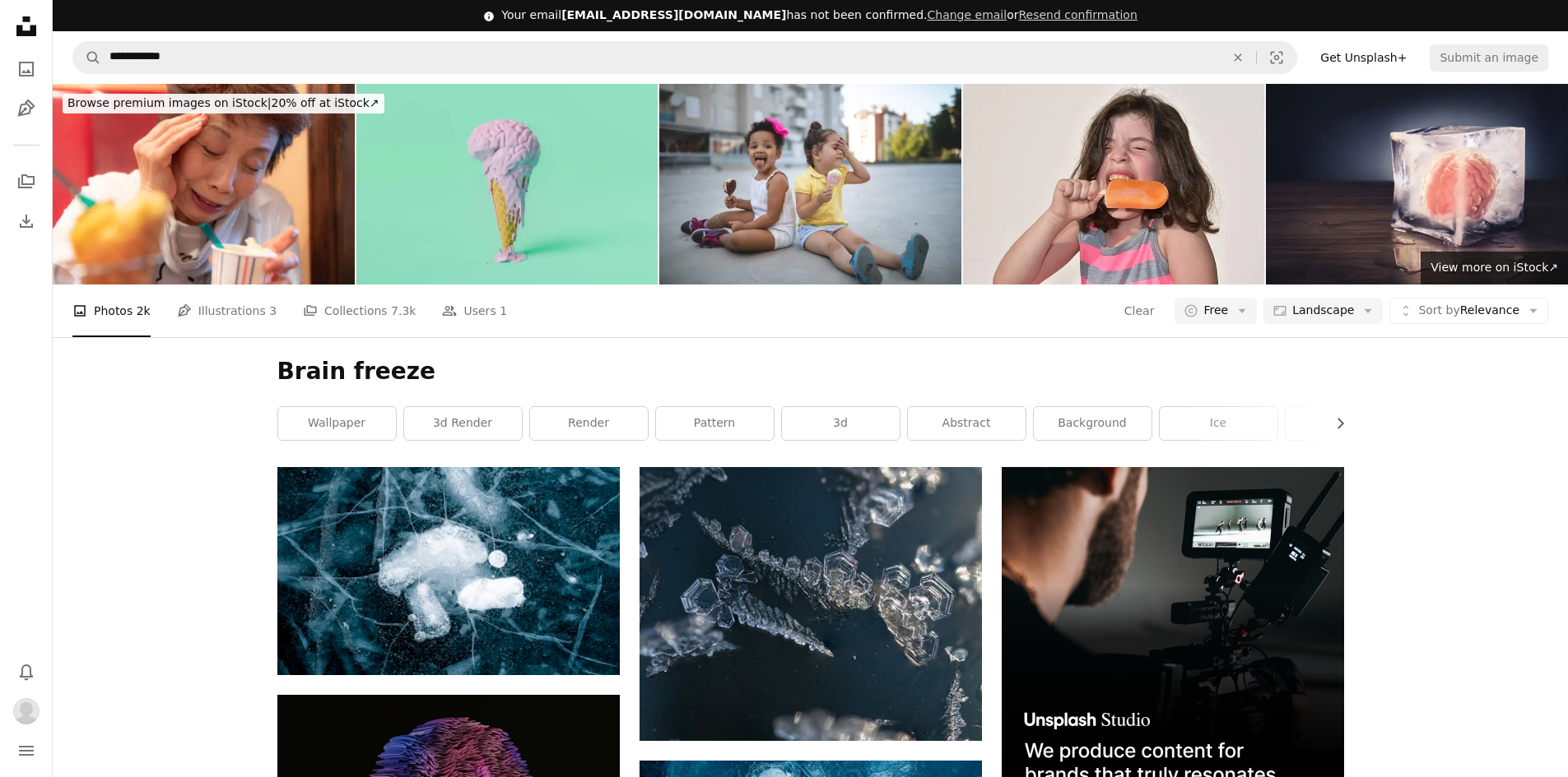
scroll to position [658, 0]
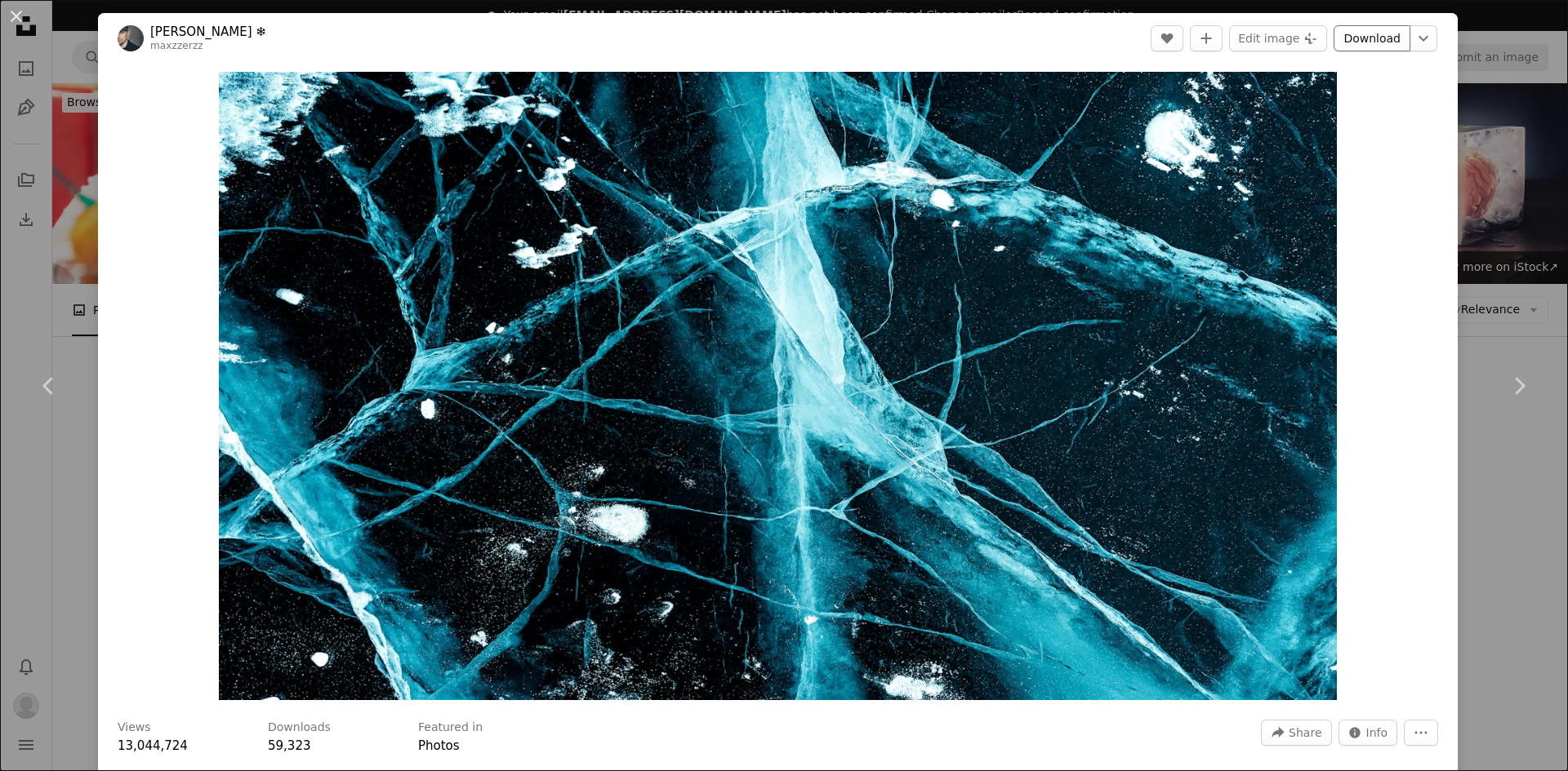
click at [1350, 41] on link "Download" at bounding box center [1372, 38] width 77 height 26
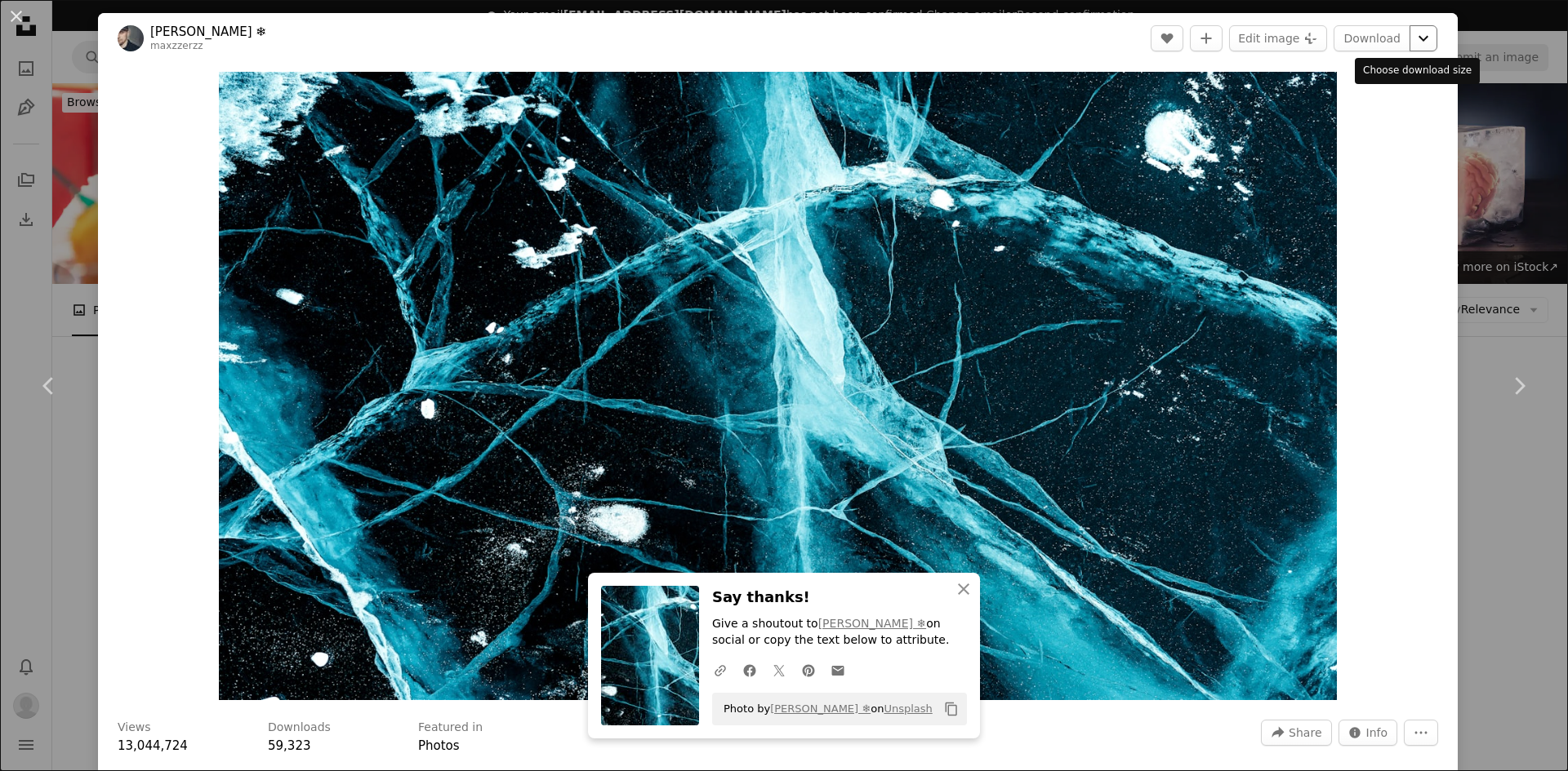
click at [1410, 32] on icon "Chevron down" at bounding box center [1423, 38] width 26 height 20
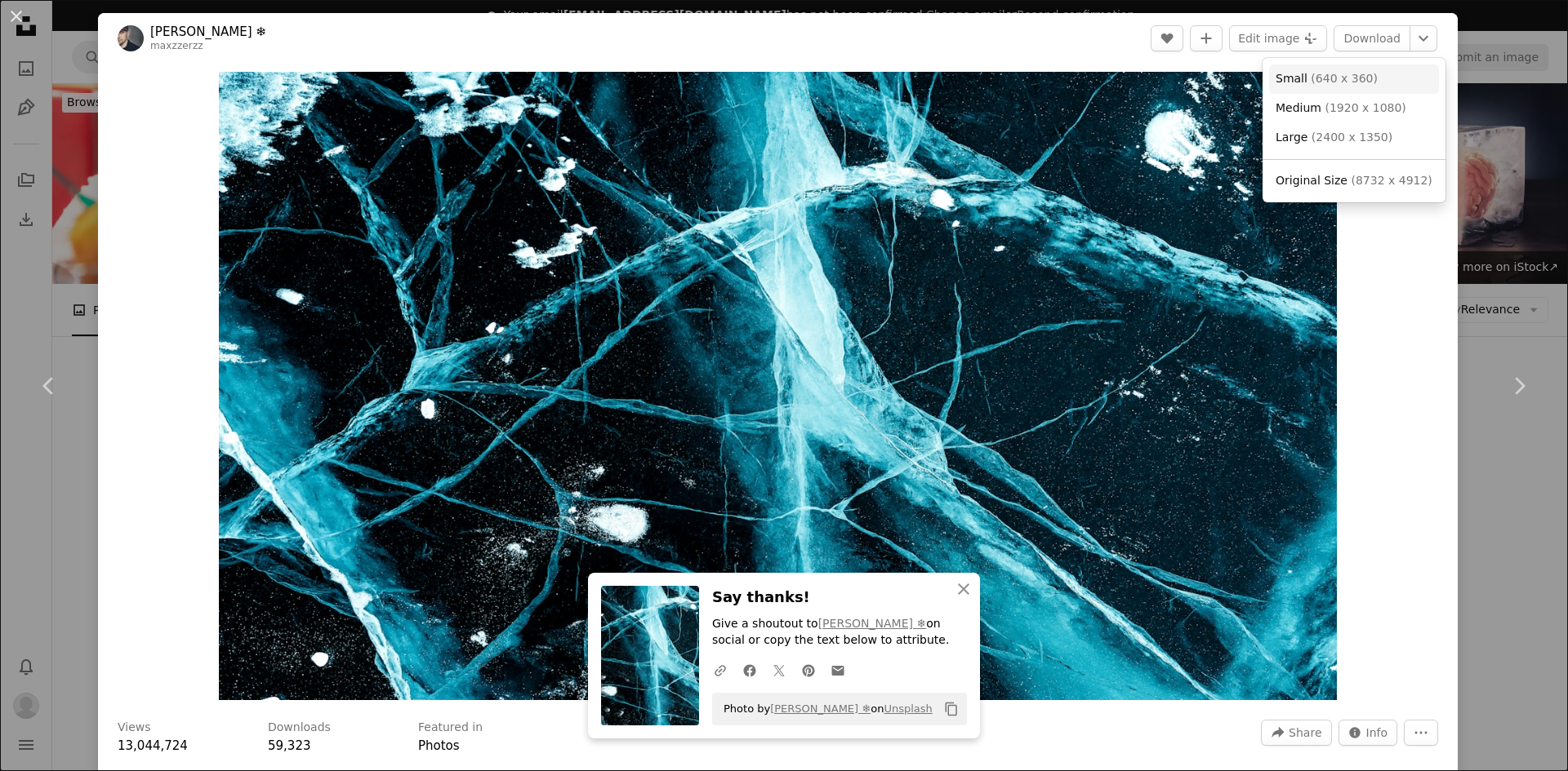
click at [1355, 76] on span "( 640 x 360 )" at bounding box center [1344, 78] width 67 height 13
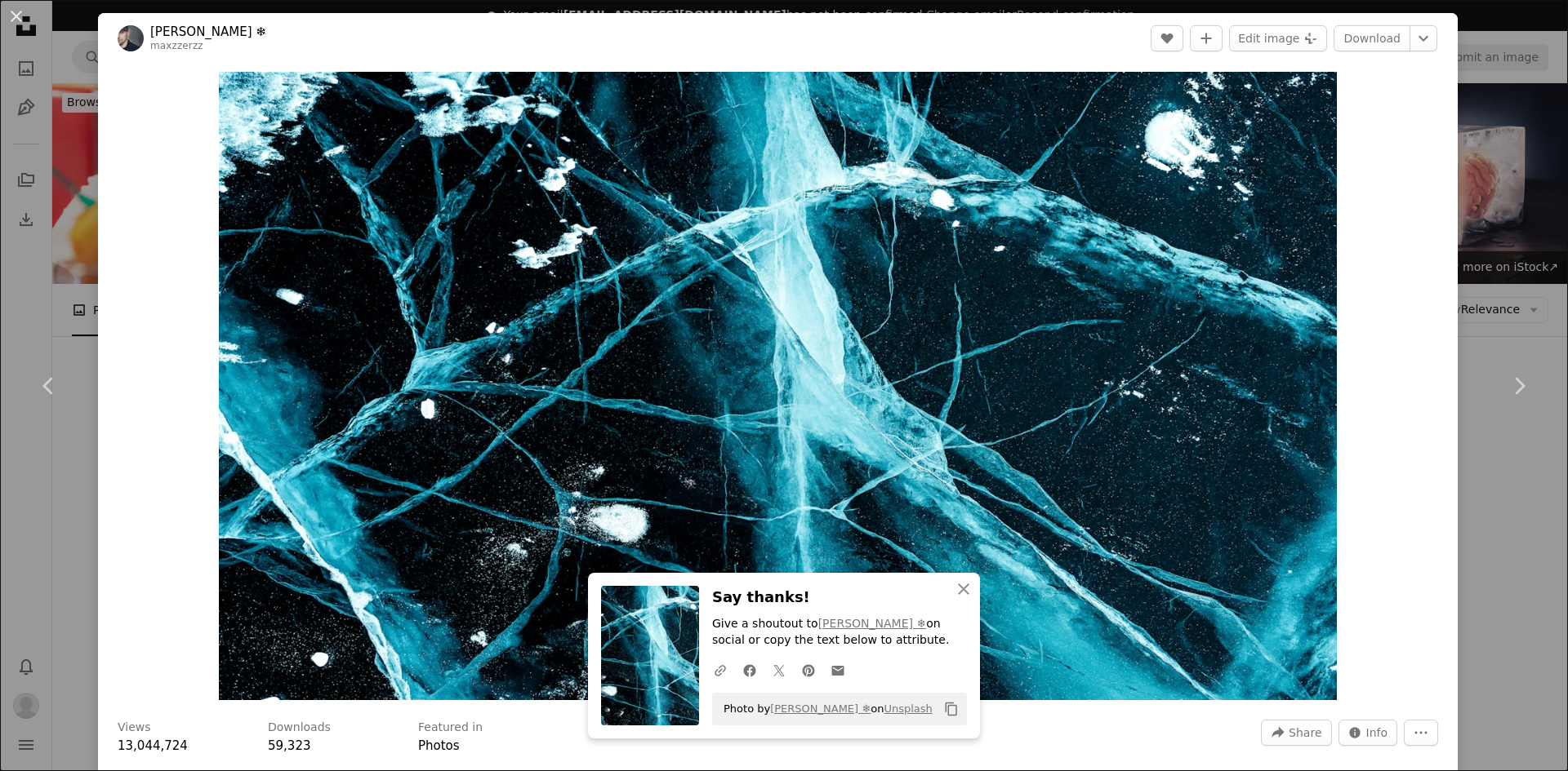
drag, startPoint x: 1505, startPoint y: 199, endPoint x: 418, endPoint y: 109, distance: 1090.7
click at [1506, 199] on div "An X shape Chevron left Chevron right [PERSON_NAME] ❄ maxzzerzz A heart A plus …" at bounding box center [784, 385] width 1568 height 771
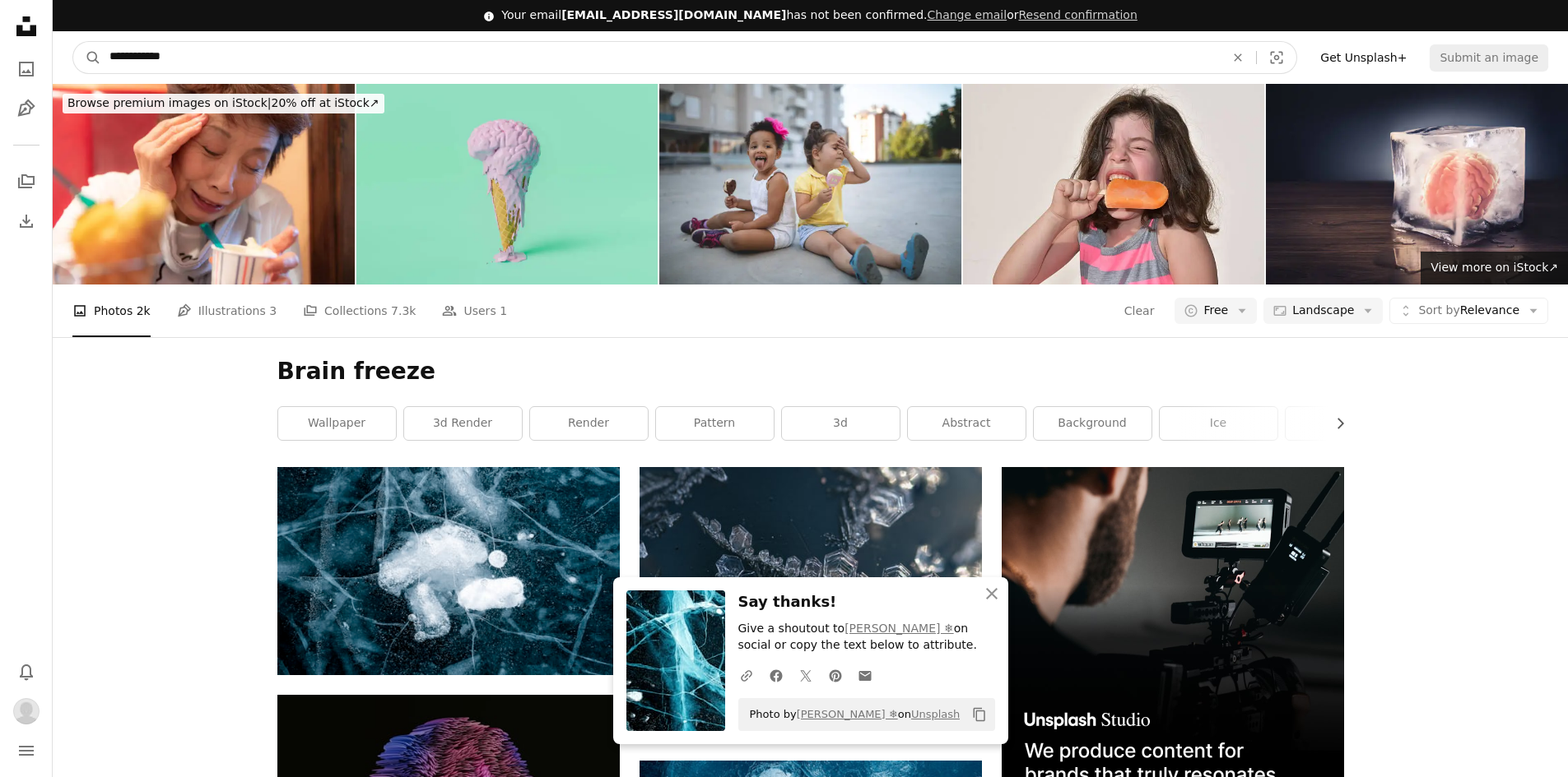
type input "**********"
click button "A magnifying glass" at bounding box center [87, 58] width 28 height 31
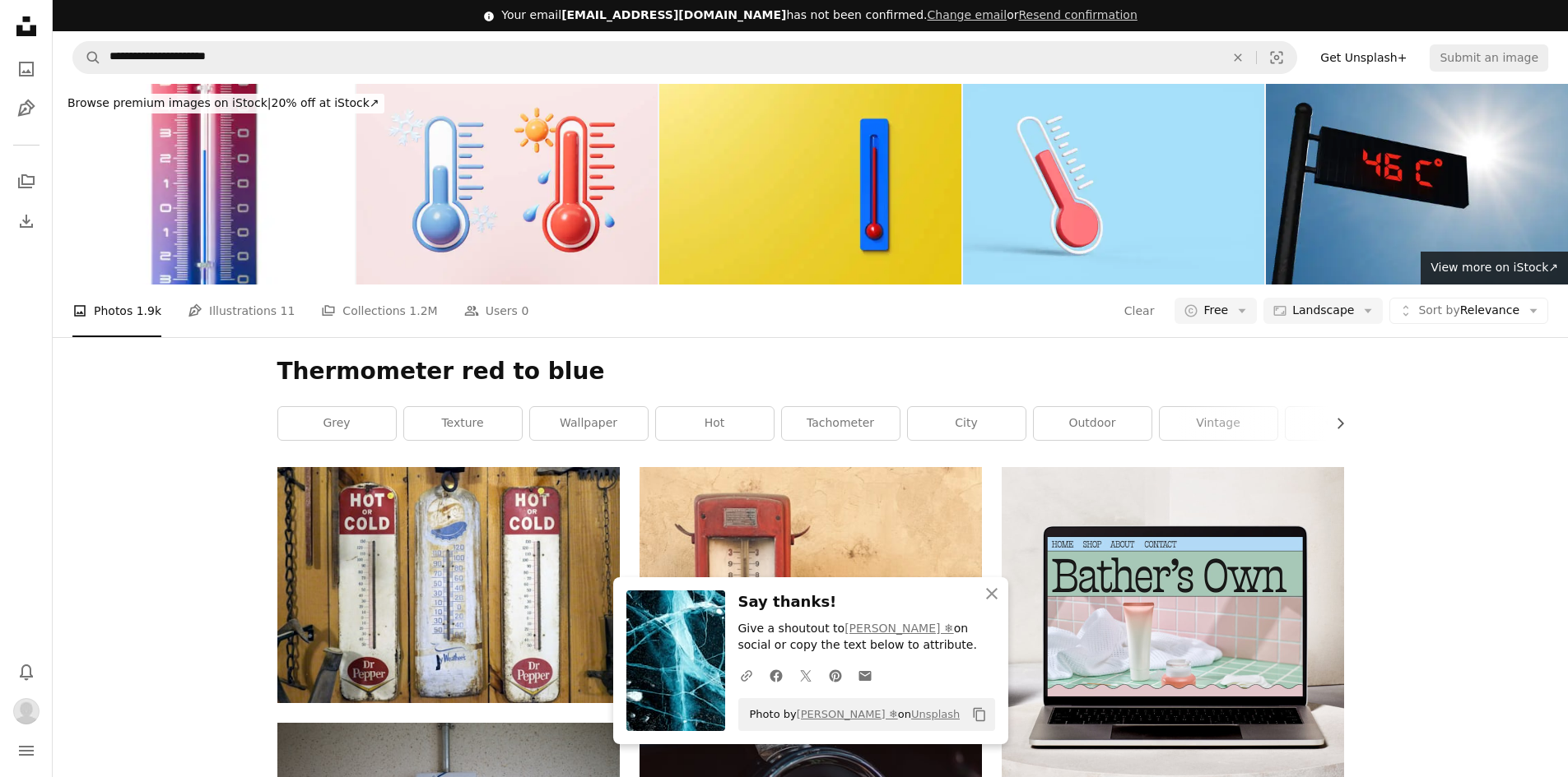
scroll to position [82, 0]
click at [1326, 302] on span "Landscape" at bounding box center [1322, 311] width 62 height 16
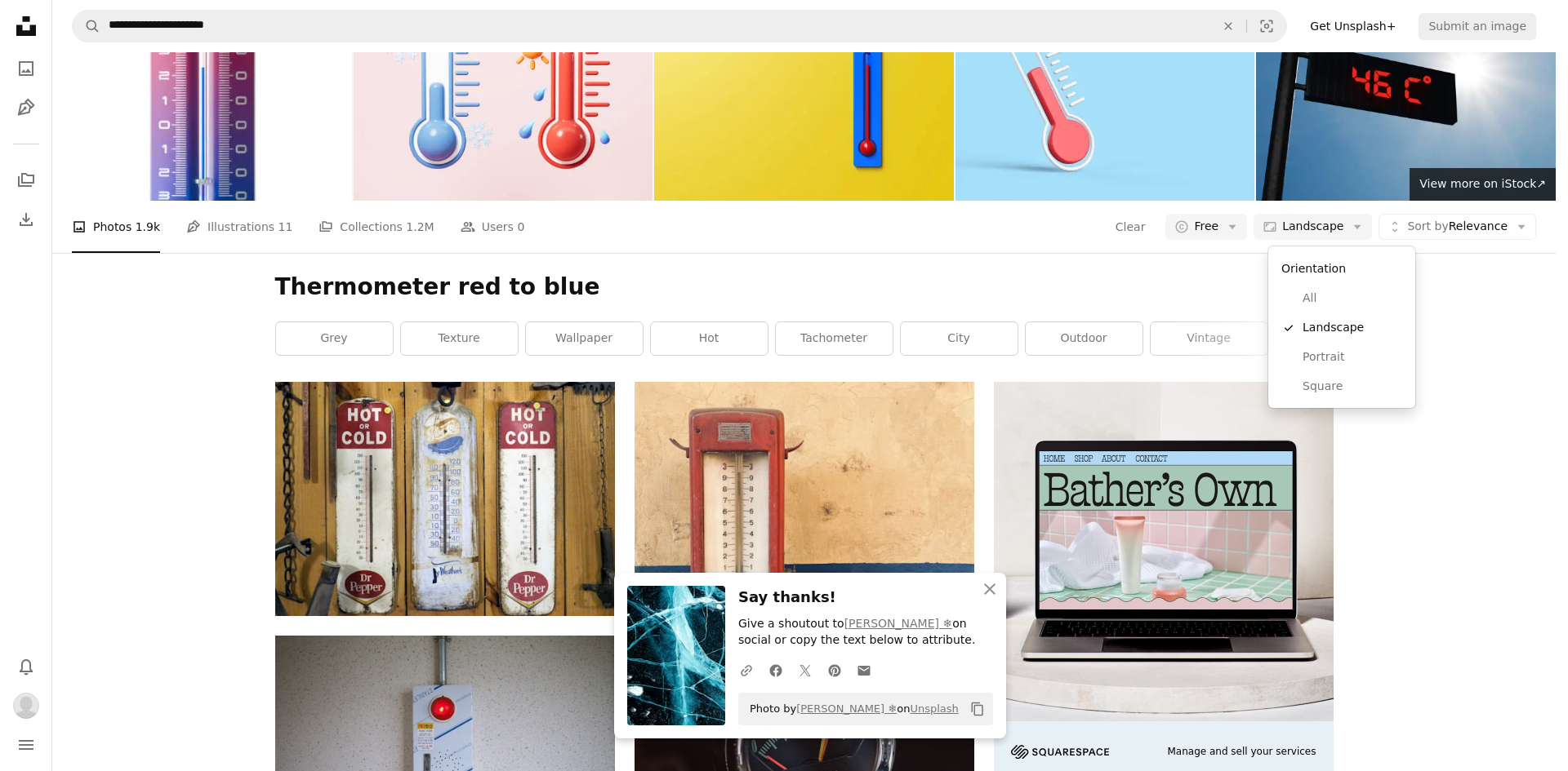
click at [1321, 266] on div "Orientation" at bounding box center [1341, 268] width 134 height 31
click at [1318, 289] on link "All" at bounding box center [1341, 298] width 134 height 29
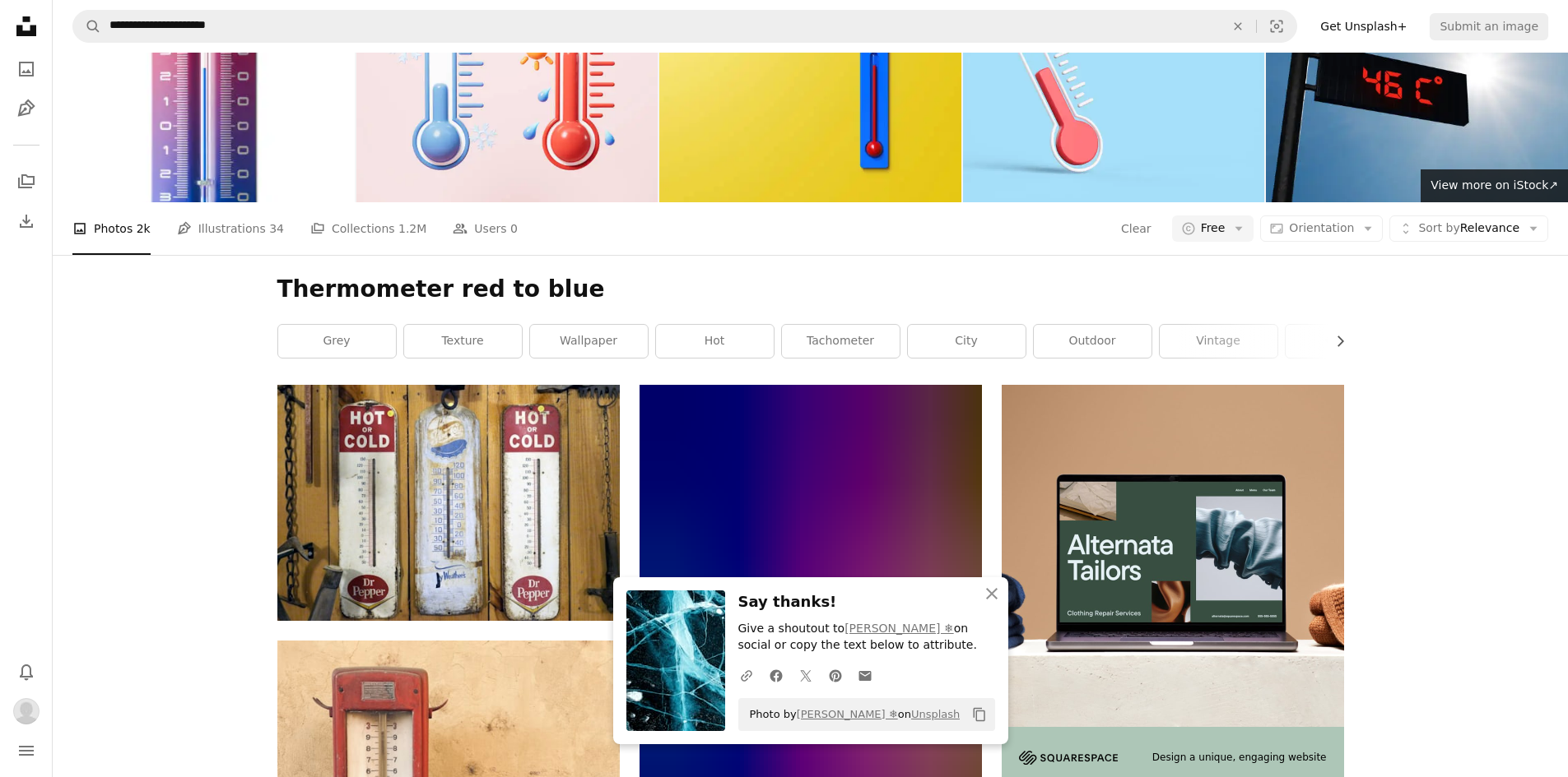
scroll to position [1892, 0]
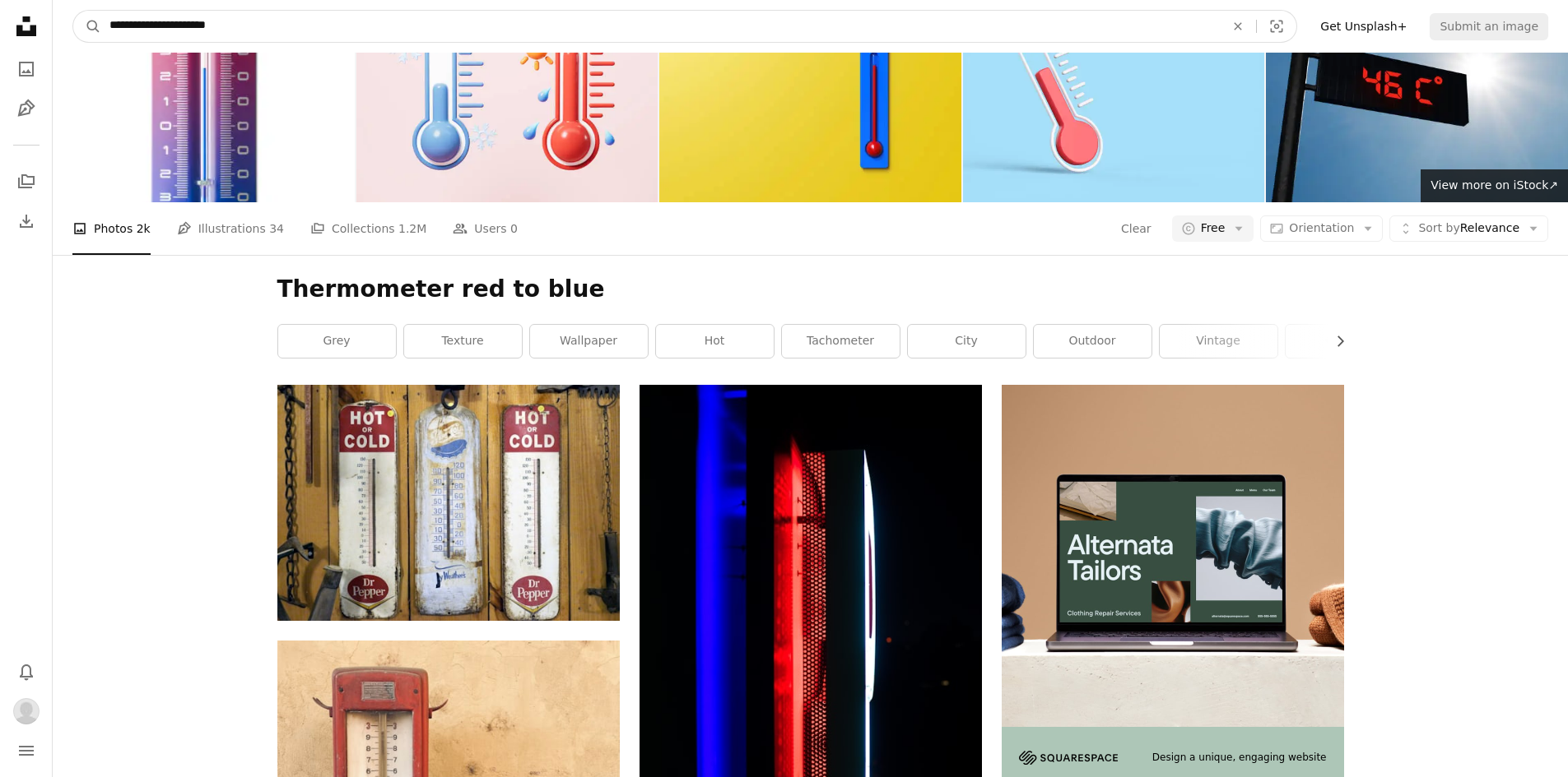
drag, startPoint x: 184, startPoint y: 26, endPoint x: 816, endPoint y: 79, distance: 634.2
click at [582, 44] on nav "**********" at bounding box center [810, 26] width 1515 height 53
type input "**********"
click button "A magnifying glass" at bounding box center [87, 26] width 28 height 31
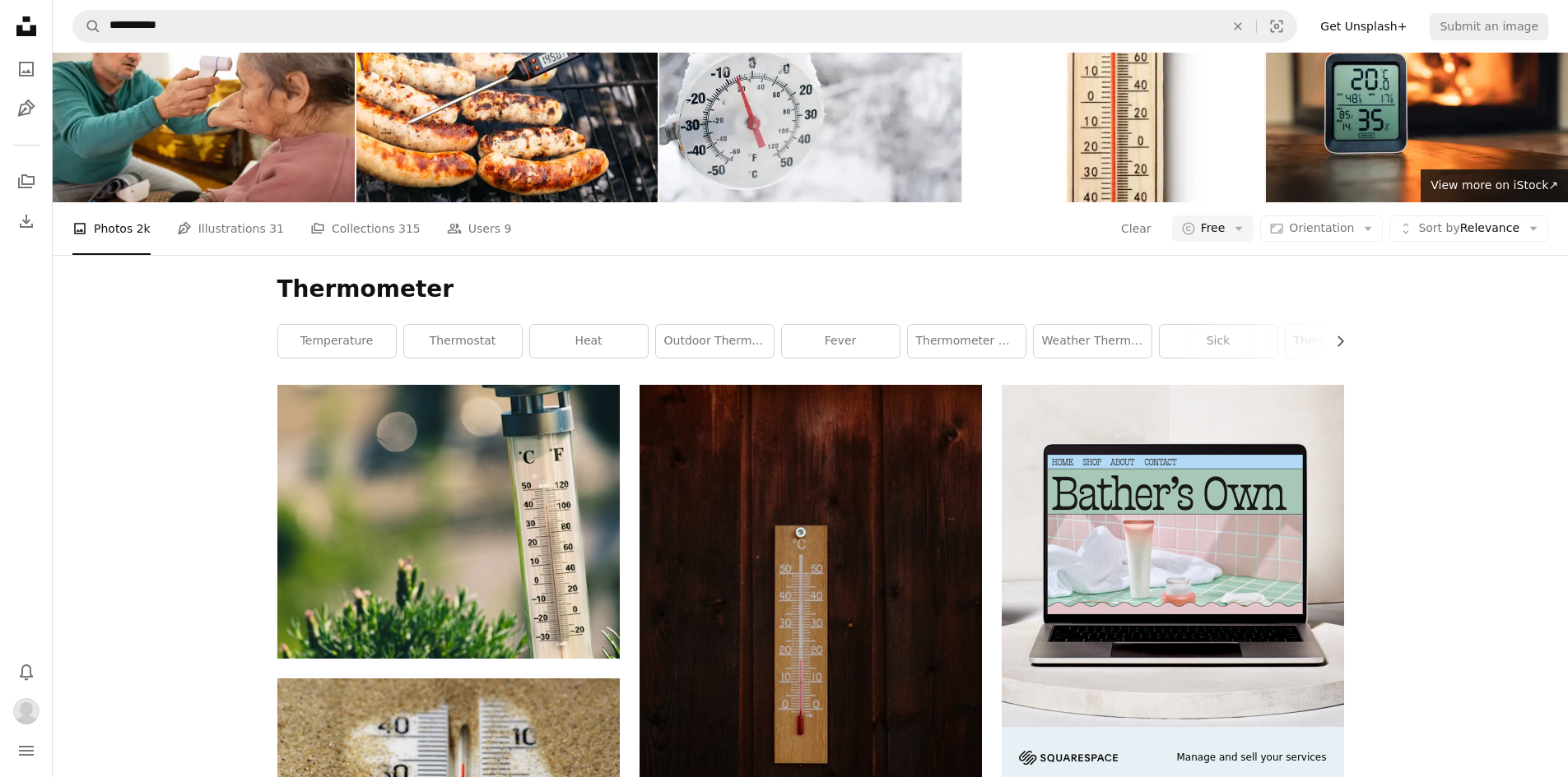
scroll to position [2221, 0]
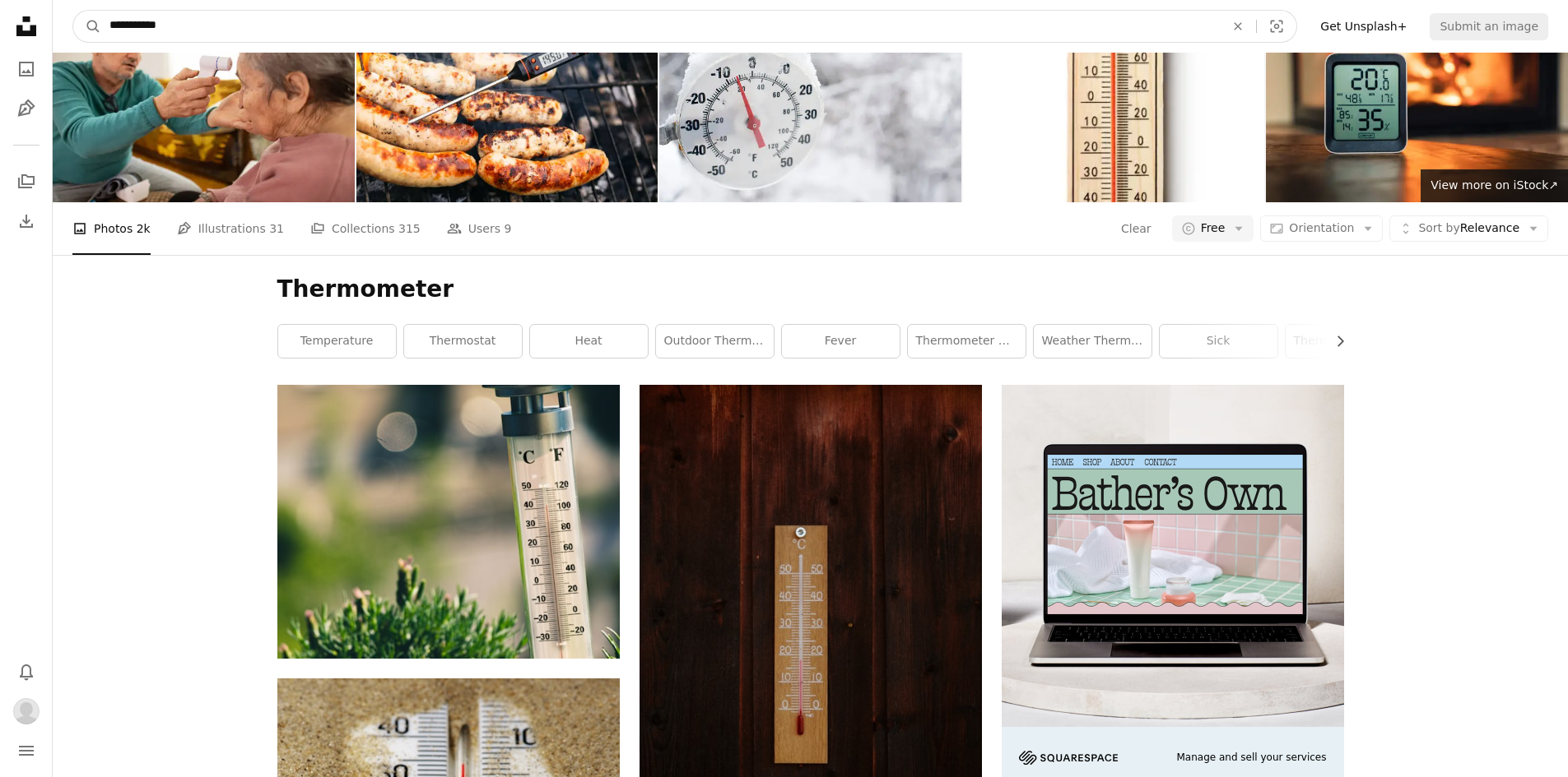
drag, startPoint x: 207, startPoint y: 24, endPoint x: 0, endPoint y: 36, distance: 207.3
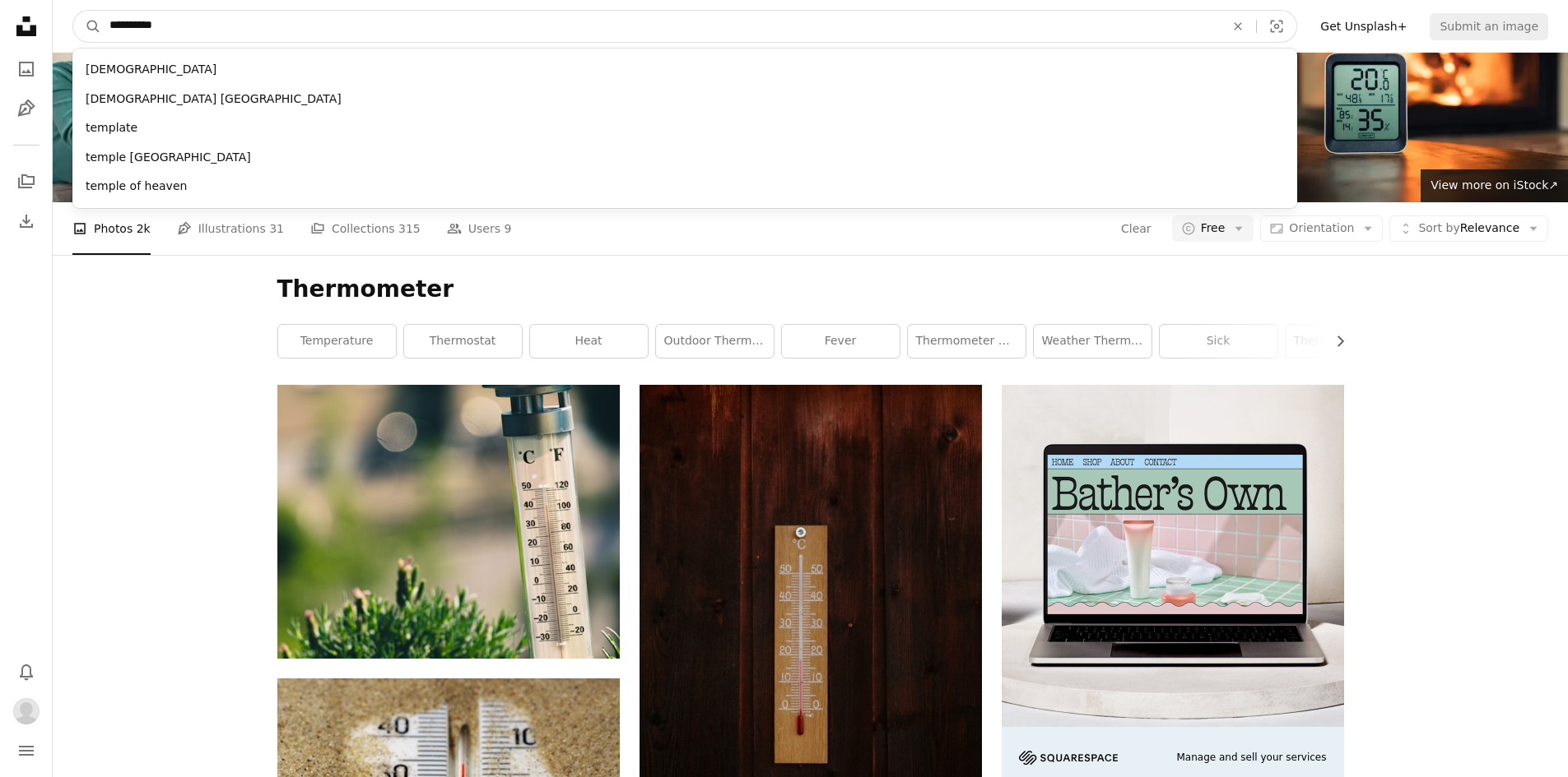
type input "**********"
click button "A magnifying glass" at bounding box center [87, 26] width 28 height 31
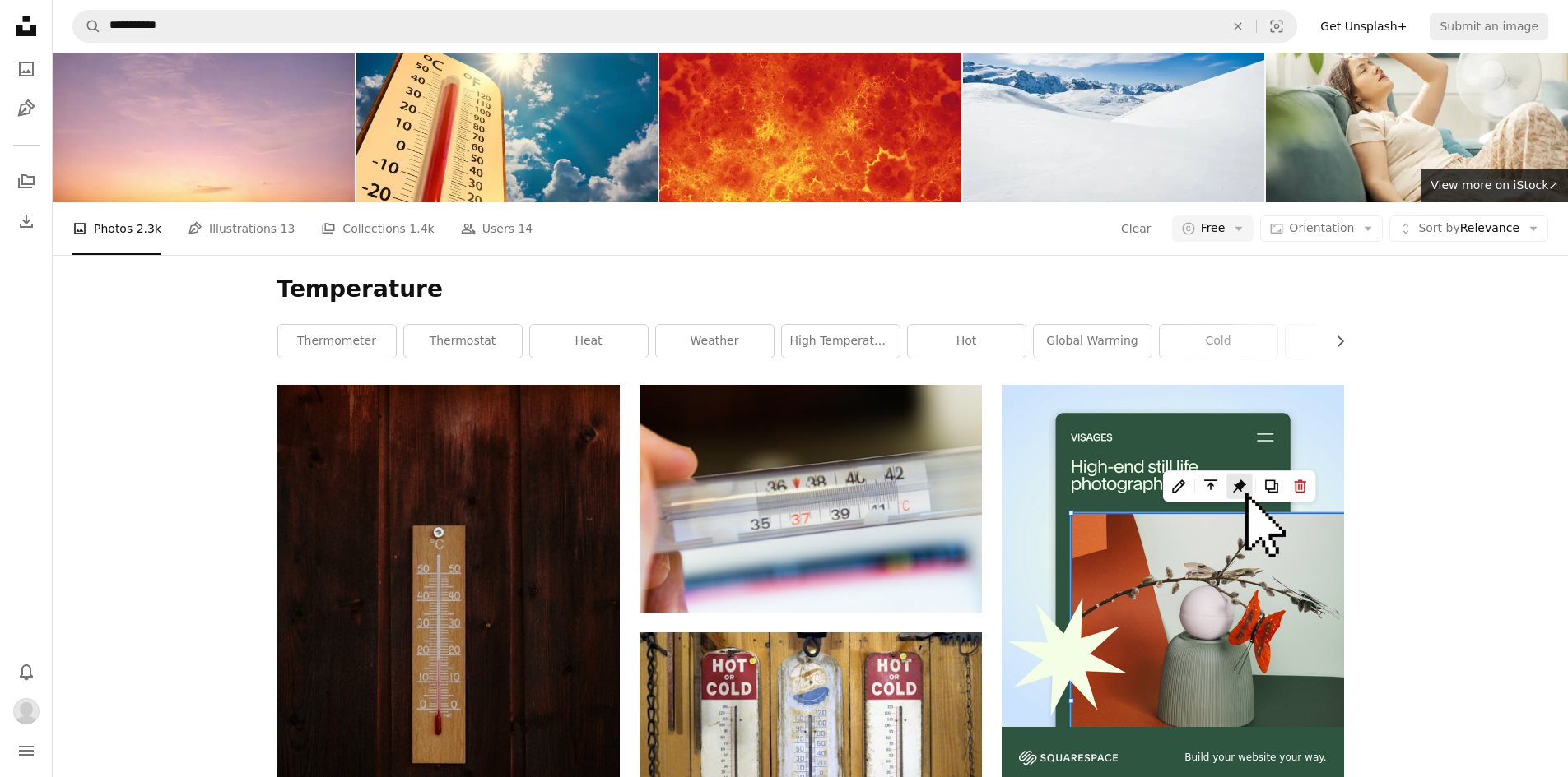
scroll to position [2221, 0]
